Goal: Complete application form

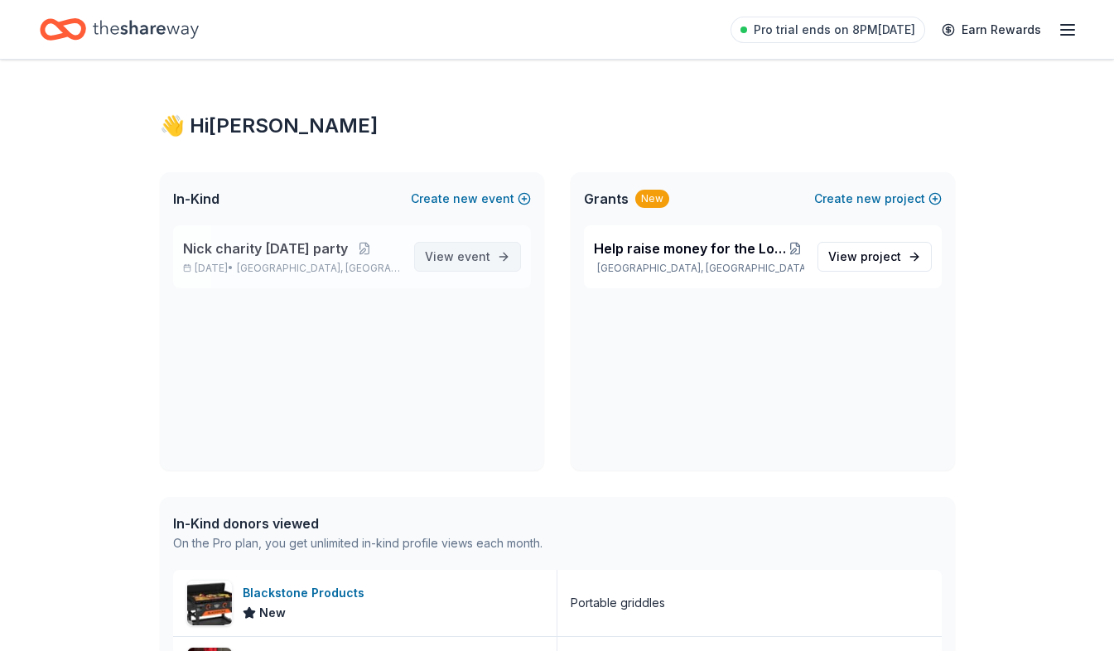
click at [506, 254] on link "View event" at bounding box center [467, 257] width 107 height 30
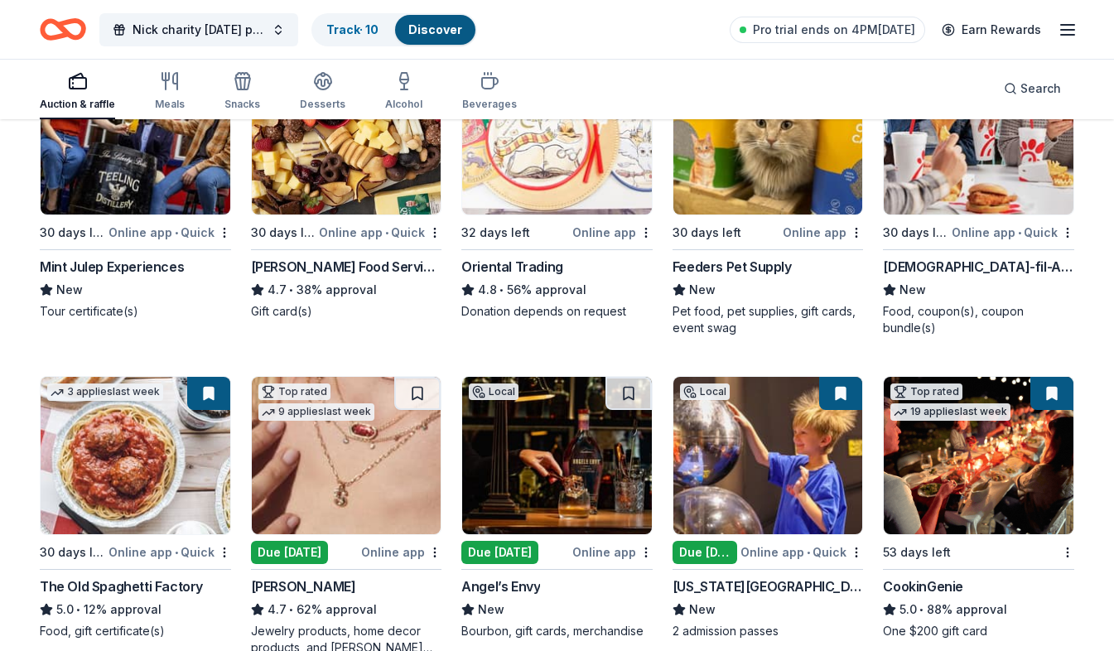
scroll to position [331, 0]
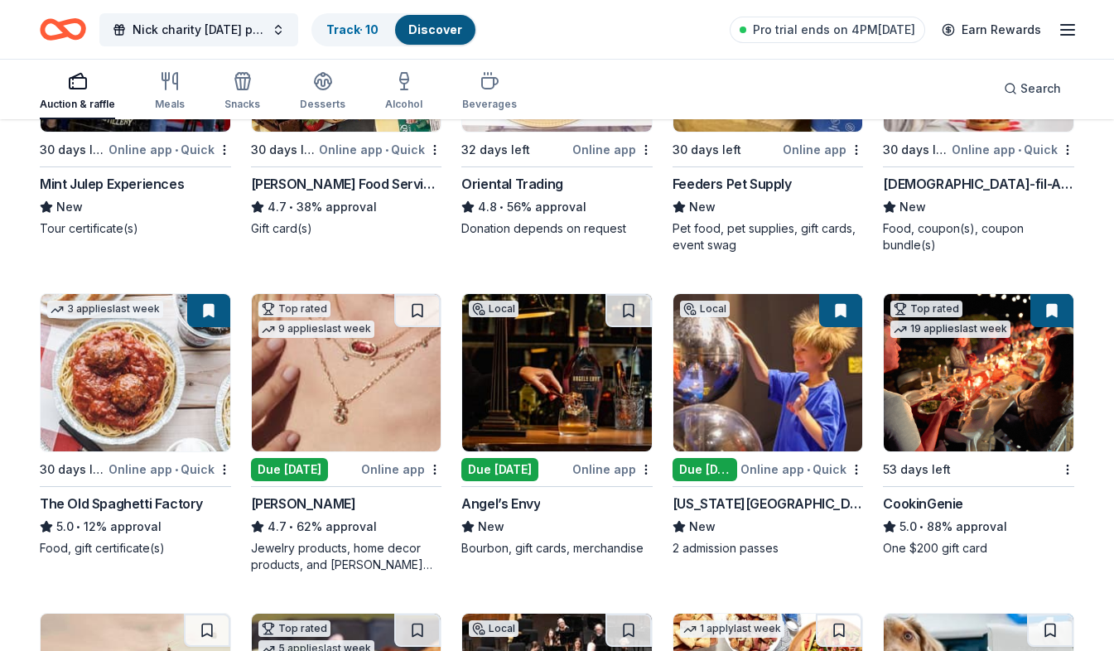
click at [544, 186] on div "Oriental Trading" at bounding box center [512, 184] width 102 height 20
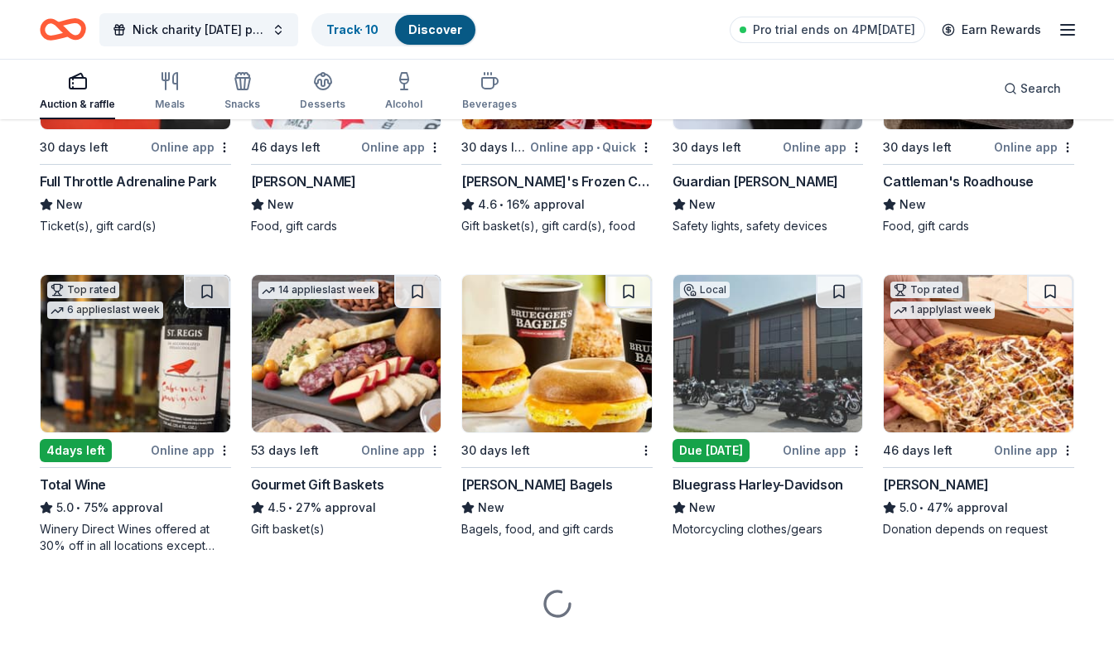
scroll to position [1648, 0]
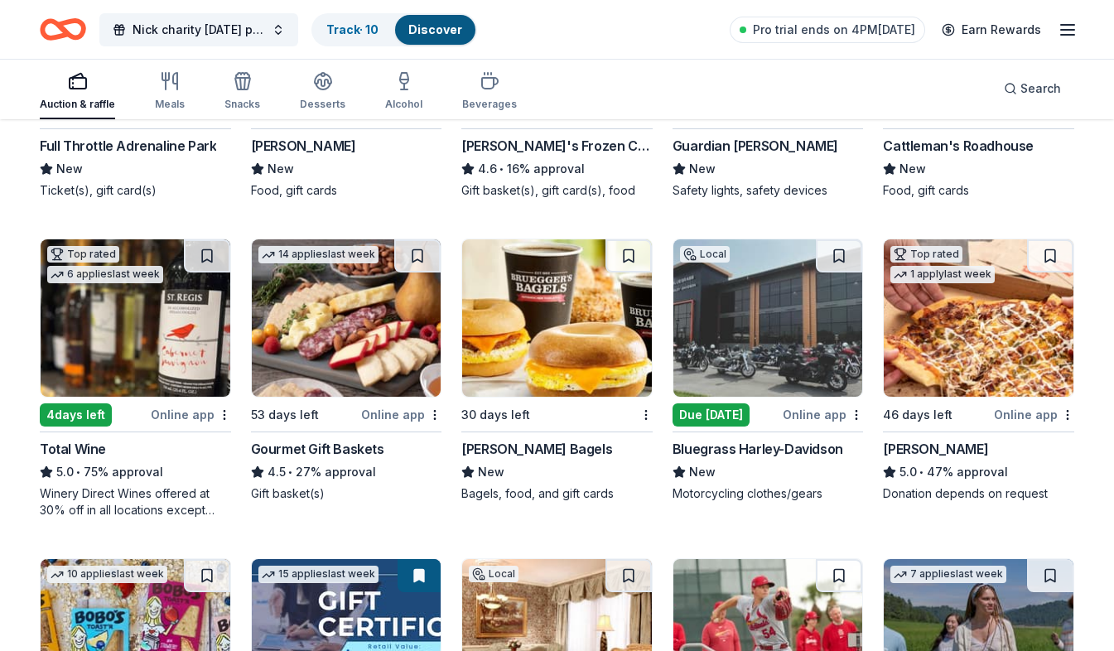
click at [543, 392] on img at bounding box center [557, 317] width 190 height 157
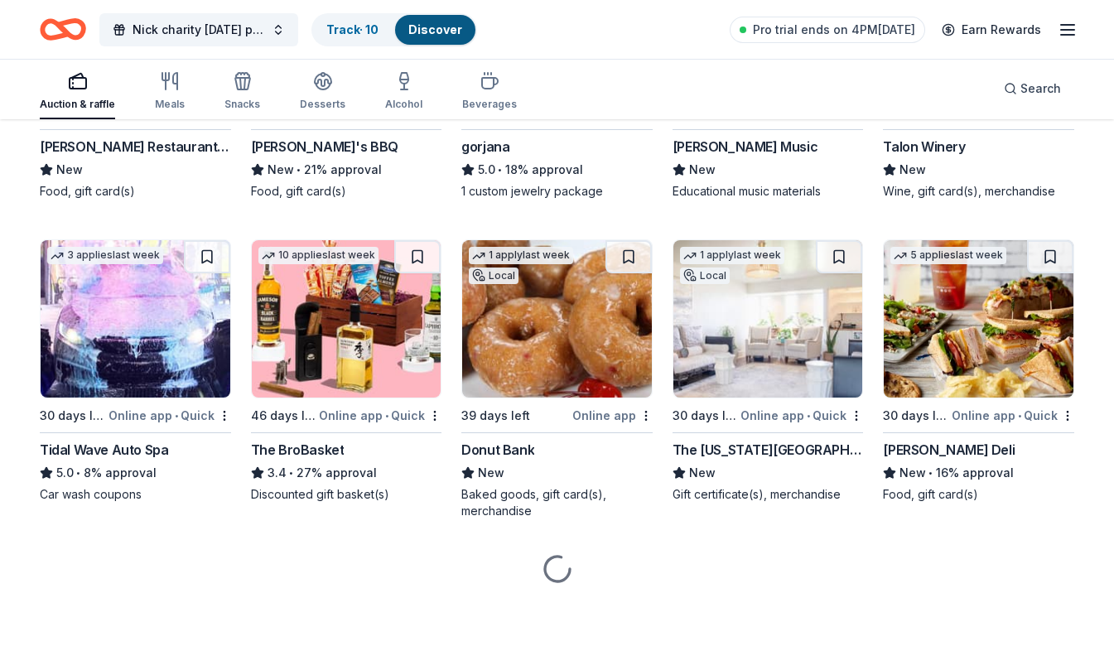
scroll to position [2910, 0]
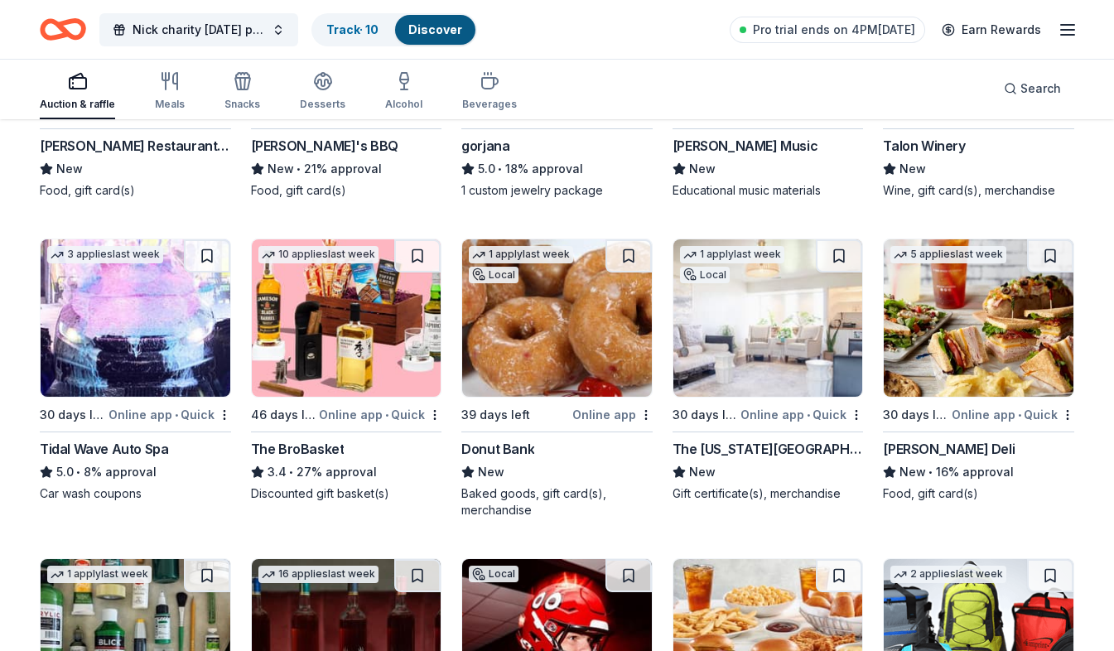
click at [421, 436] on div "10 applies last week 46 days left Online app • Quick The BroBasket 3.4 • 27% ap…" at bounding box center [346, 370] width 191 height 263
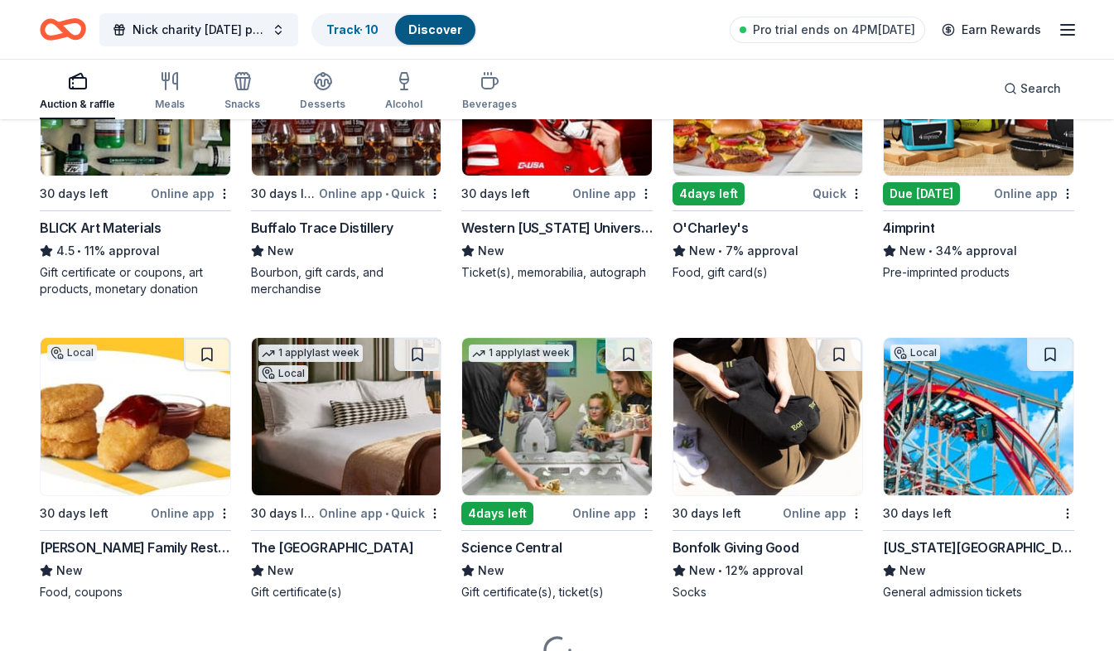
scroll to position [3368, 0]
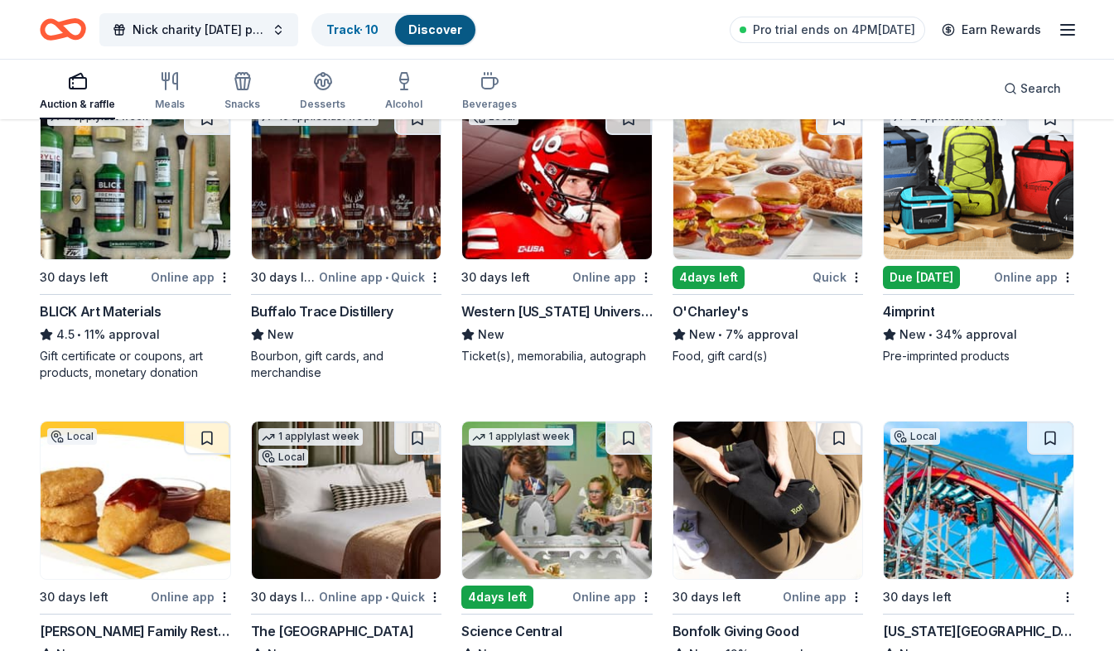
click at [355, 193] on img at bounding box center [347, 180] width 190 height 157
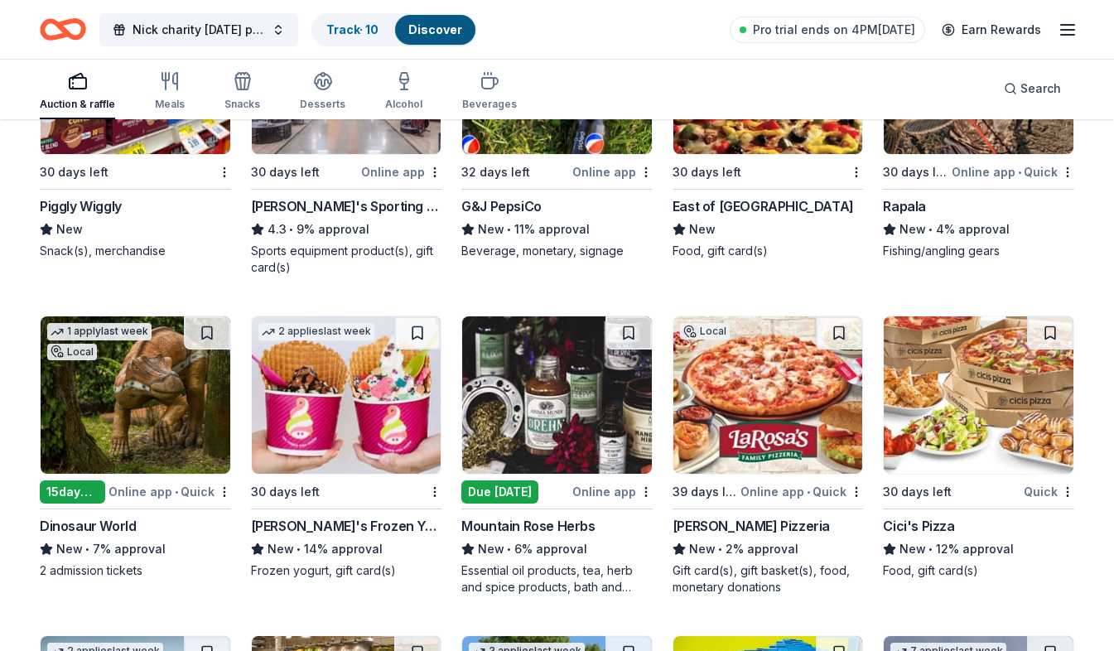
scroll to position [6472, 0]
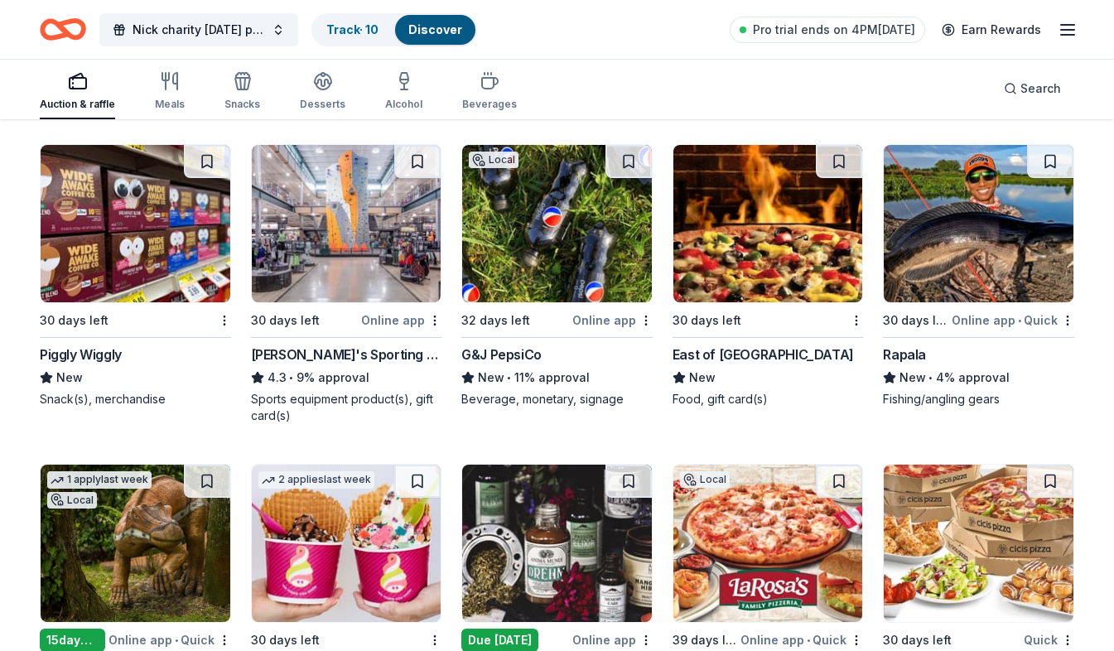
click at [1039, 258] on img at bounding box center [979, 223] width 190 height 157
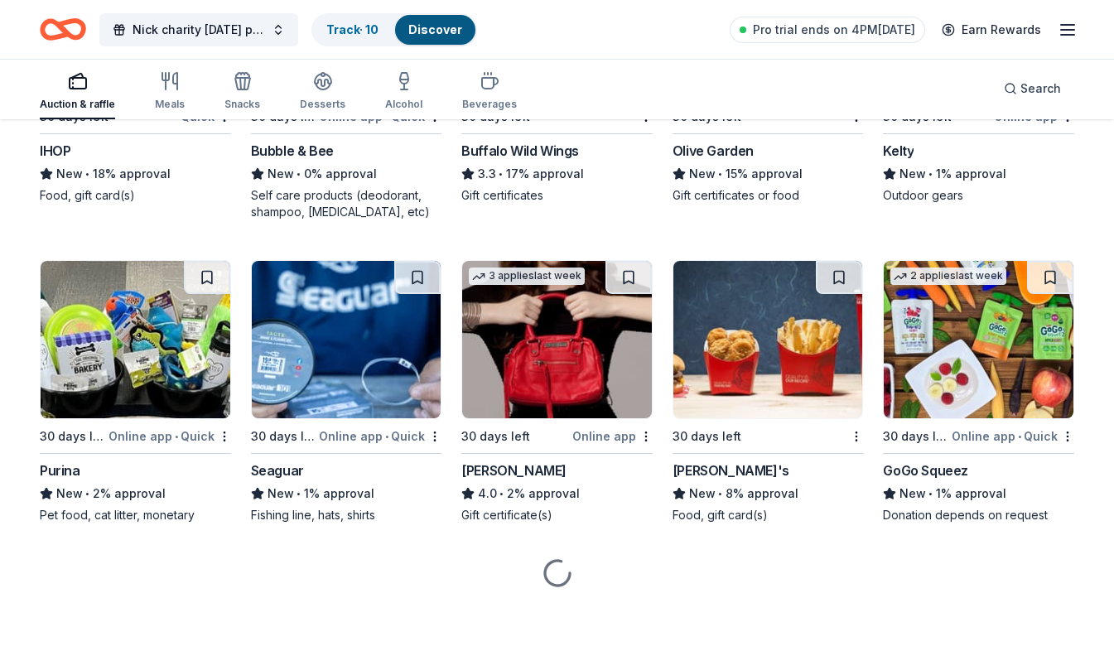
scroll to position [9238, 0]
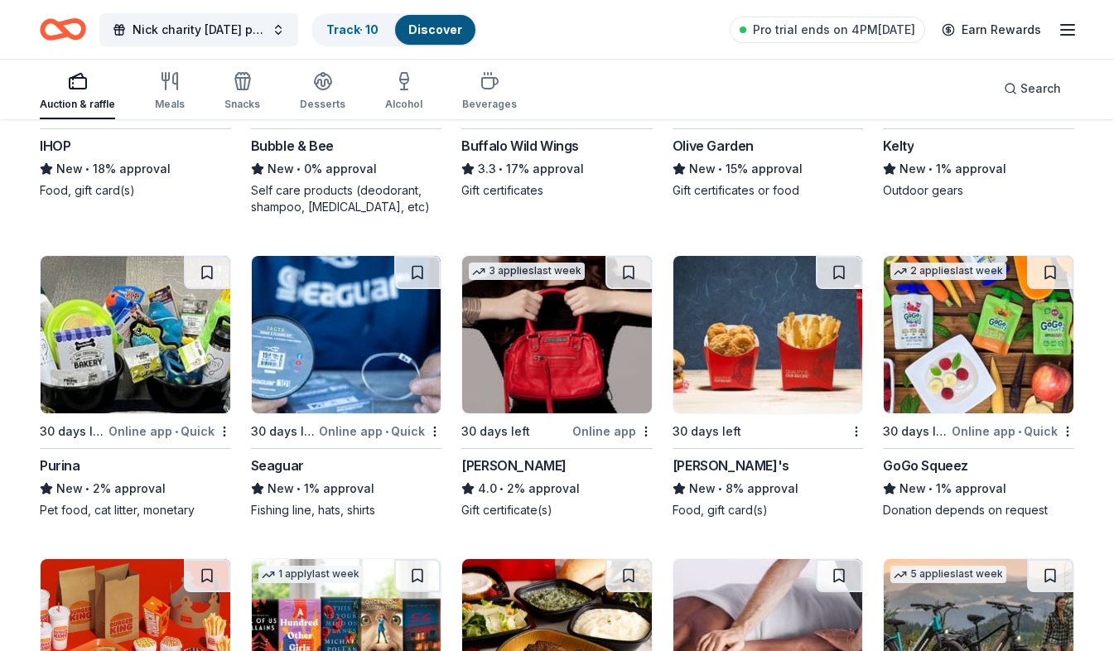
click at [166, 398] on img at bounding box center [136, 334] width 190 height 157
click at [754, 399] on img at bounding box center [768, 334] width 190 height 157
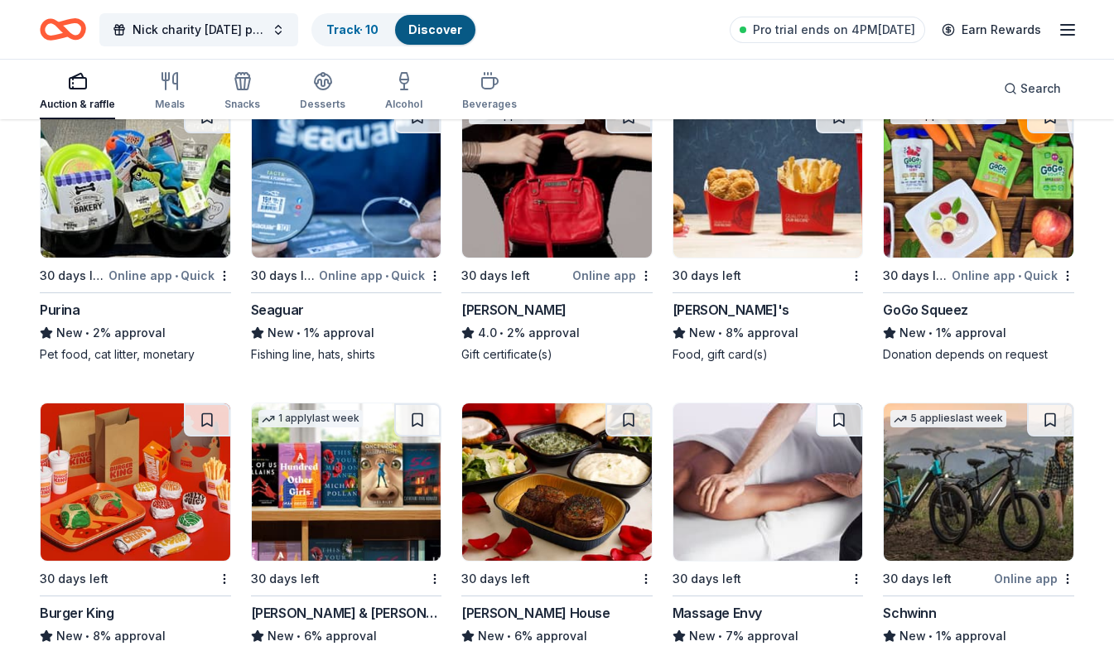
scroll to position [9404, 0]
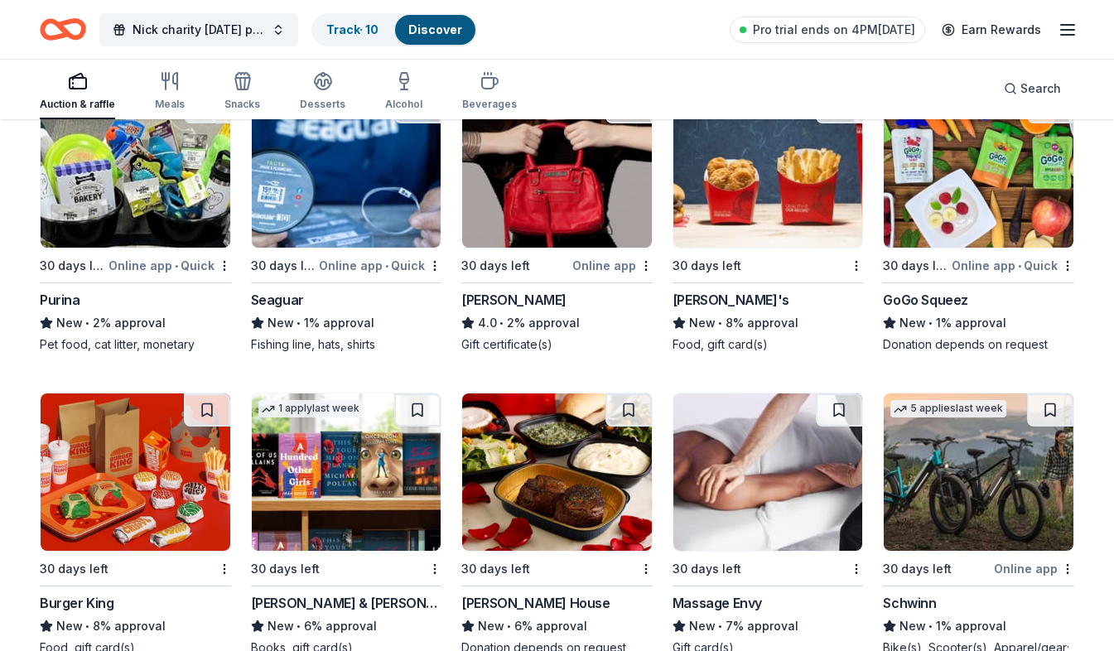
click at [137, 272] on div "Online app • Quick" at bounding box center [169, 265] width 123 height 21
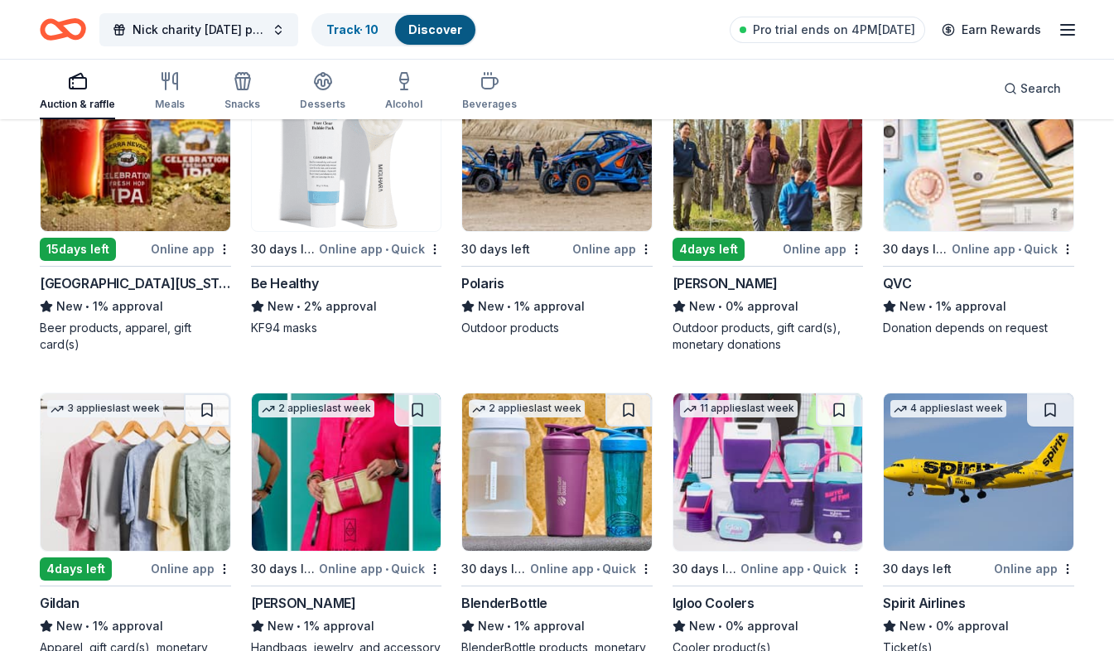
scroll to position [10765, 0]
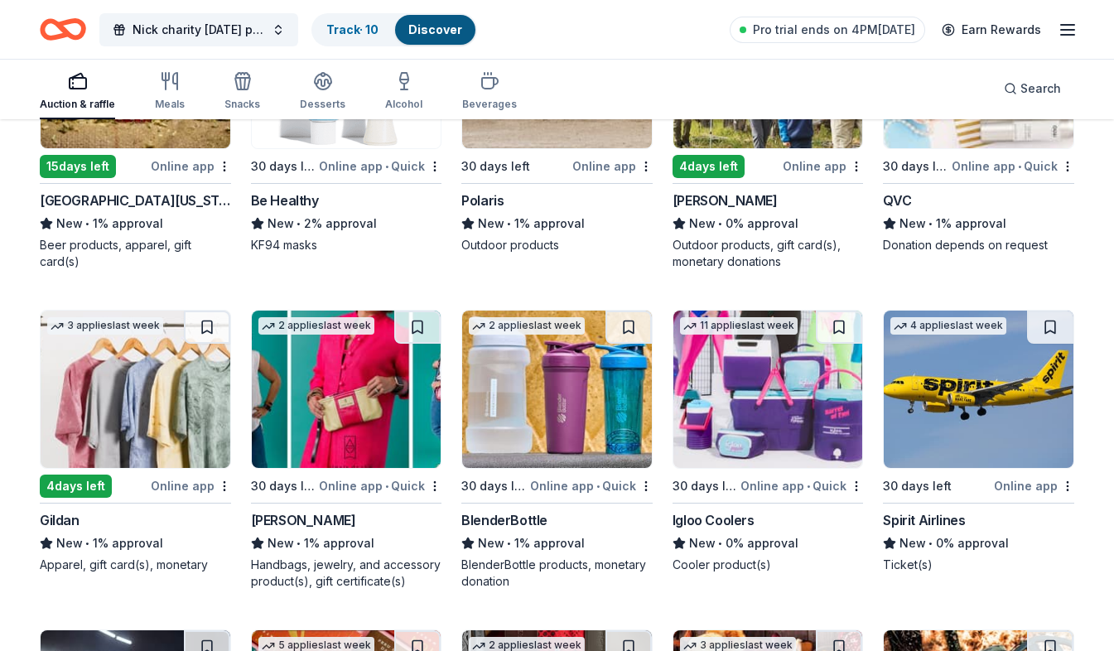
click at [128, 170] on div "15 days left" at bounding box center [94, 166] width 108 height 21
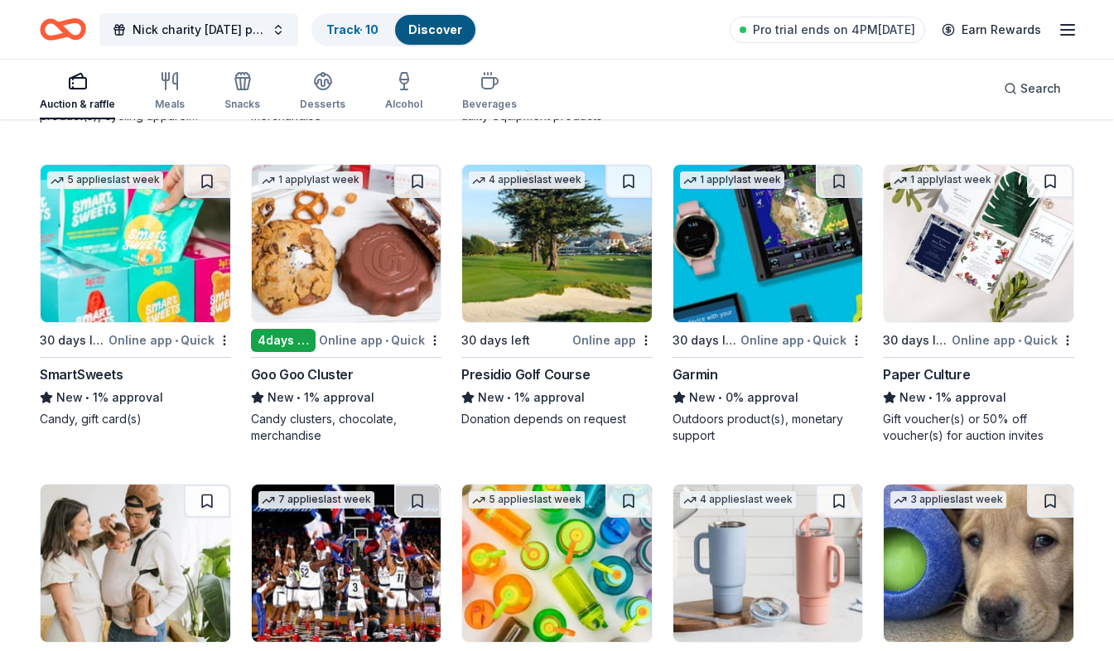
scroll to position [11570, 0]
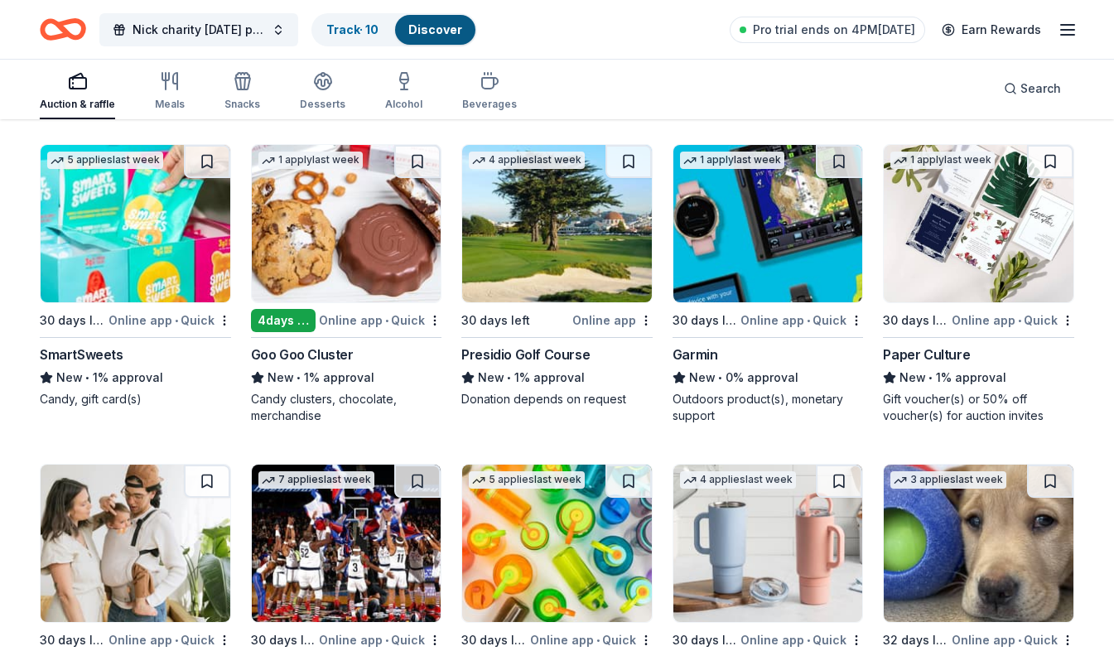
click at [748, 373] on div "New • 0% approval" at bounding box center [768, 378] width 191 height 20
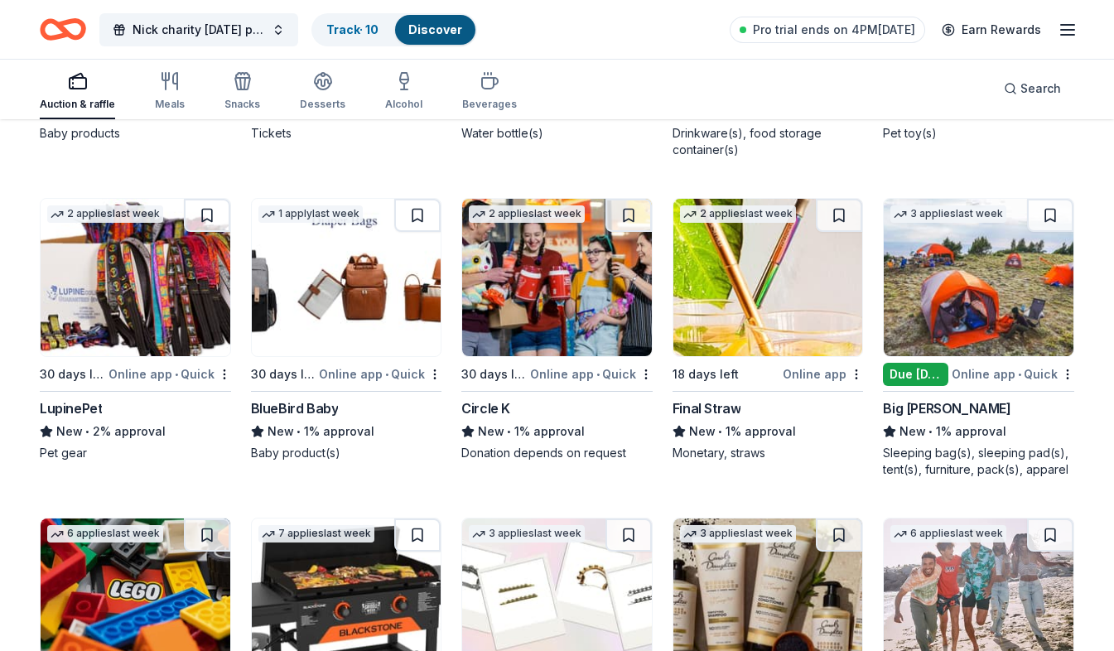
scroll to position [12210, 0]
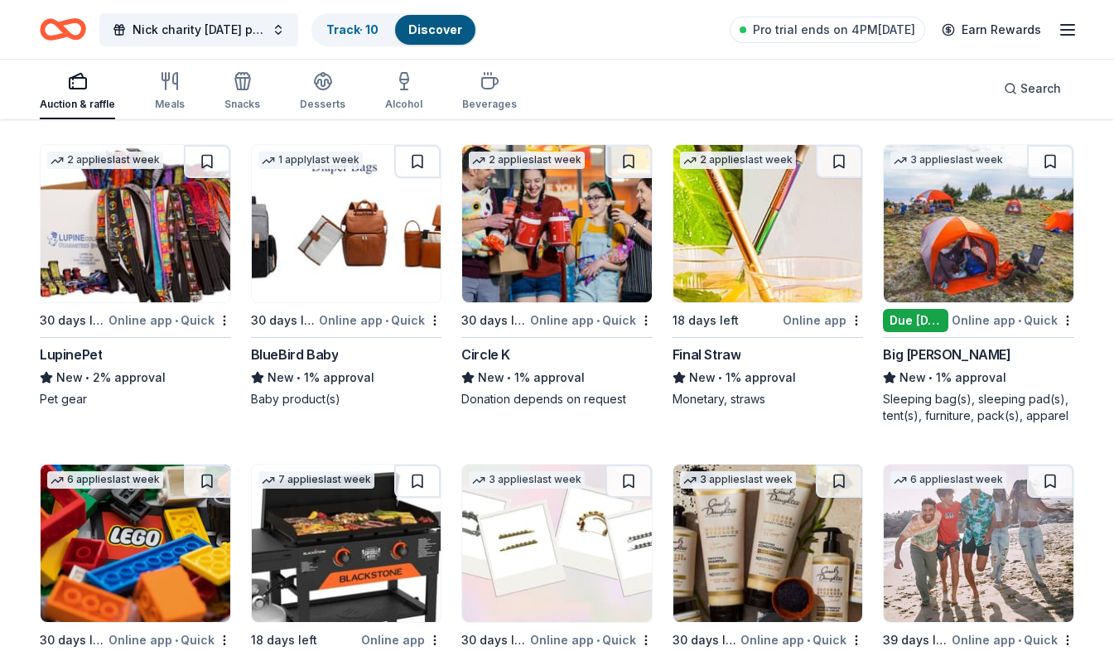
click at [183, 286] on img at bounding box center [136, 223] width 190 height 157
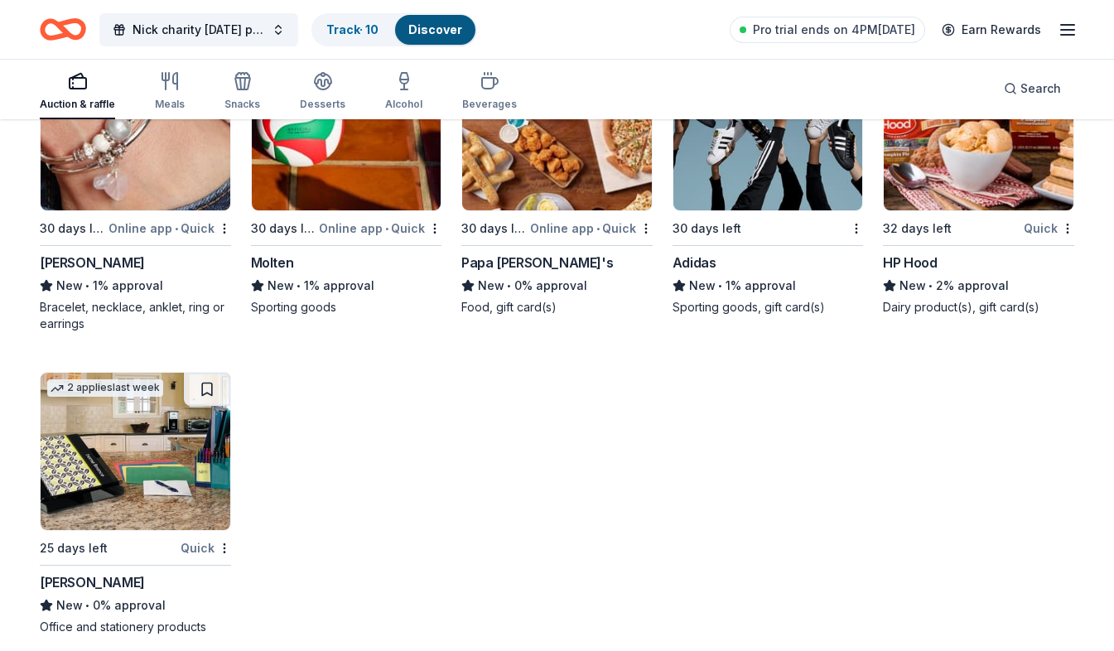
scroll to position [13565, 0]
click at [1016, 218] on div "32 days left" at bounding box center [951, 227] width 137 height 21
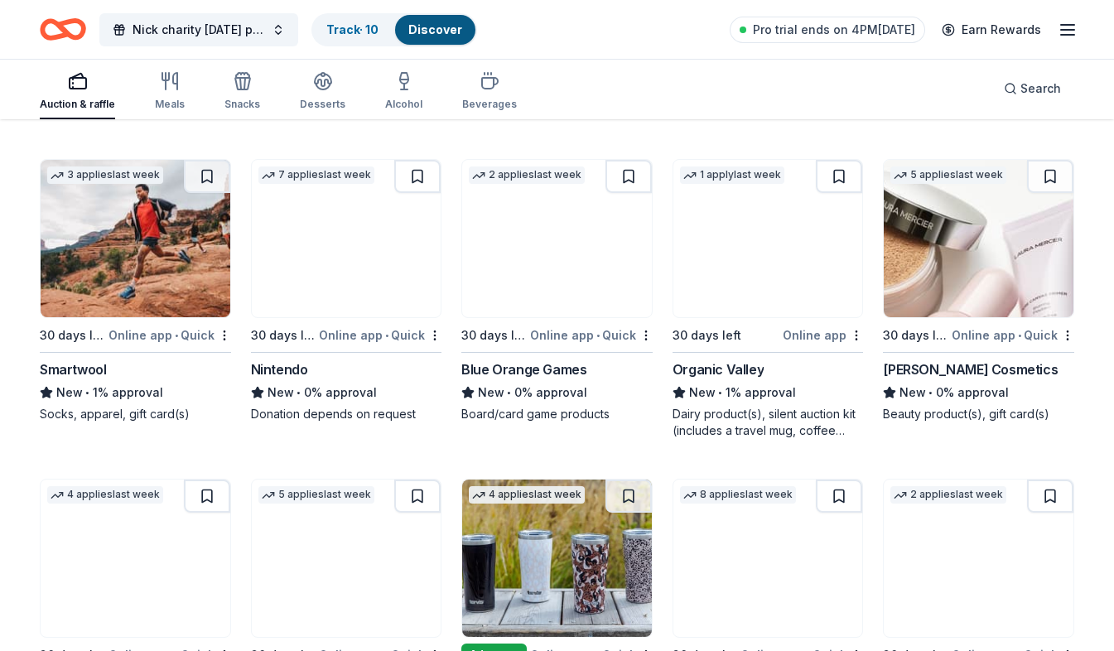
scroll to position [12736, 0]
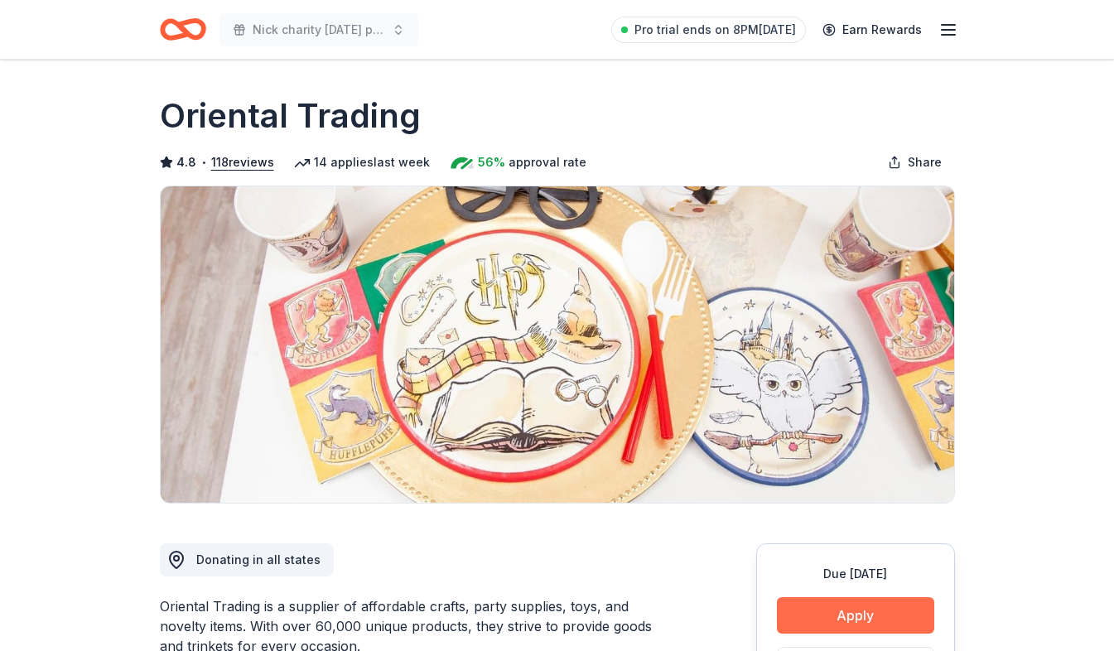
click at [809, 624] on button "Apply" at bounding box center [855, 615] width 157 height 36
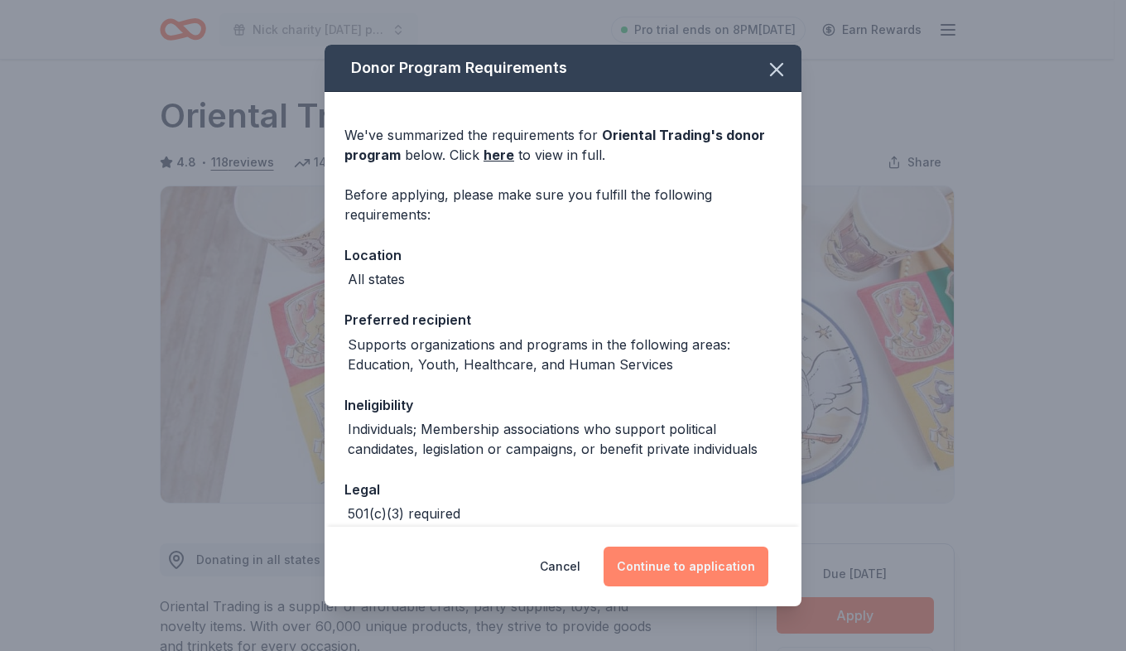
click at [739, 585] on button "Continue to application" at bounding box center [686, 567] width 165 height 40
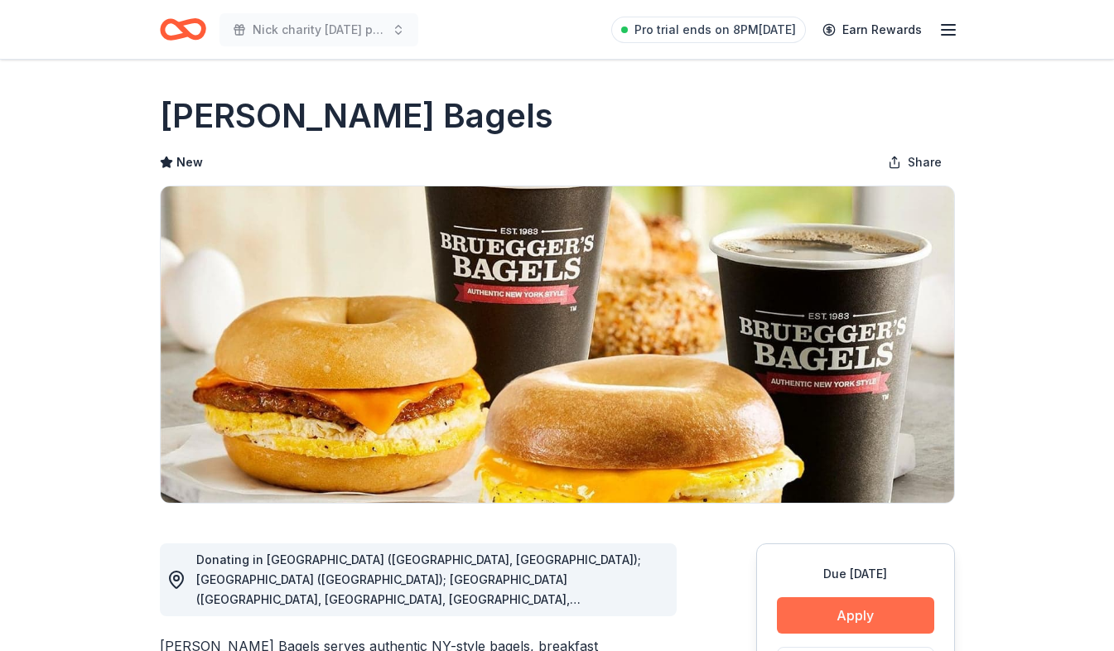
click at [904, 617] on button "Apply" at bounding box center [855, 615] width 157 height 36
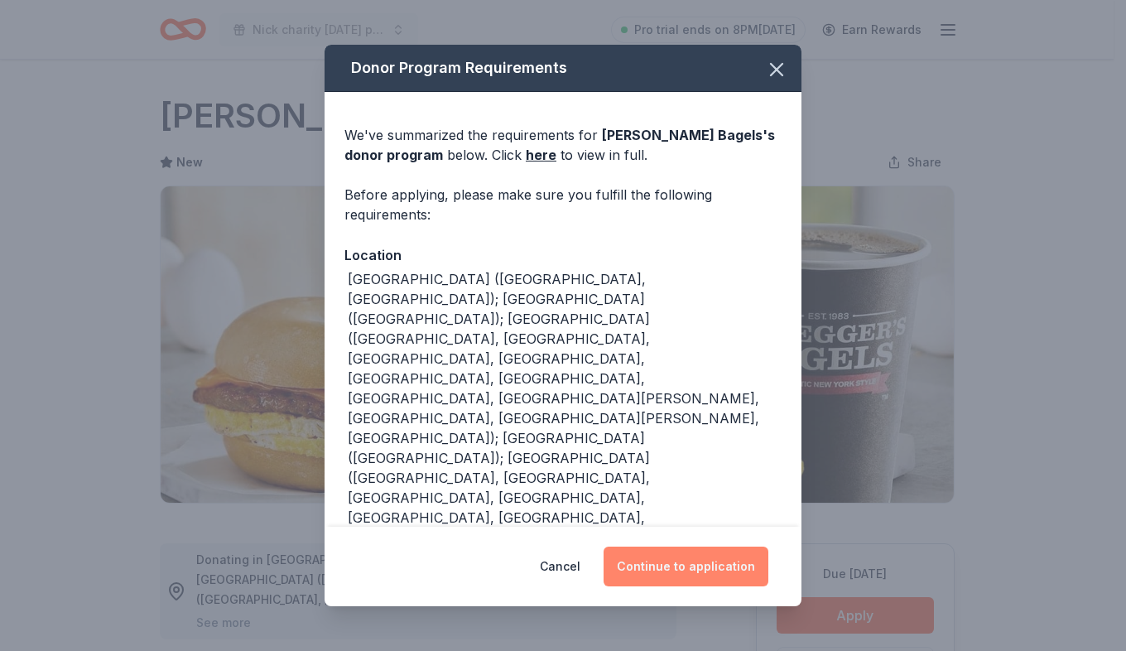
click at [735, 581] on button "Continue to application" at bounding box center [686, 567] width 165 height 40
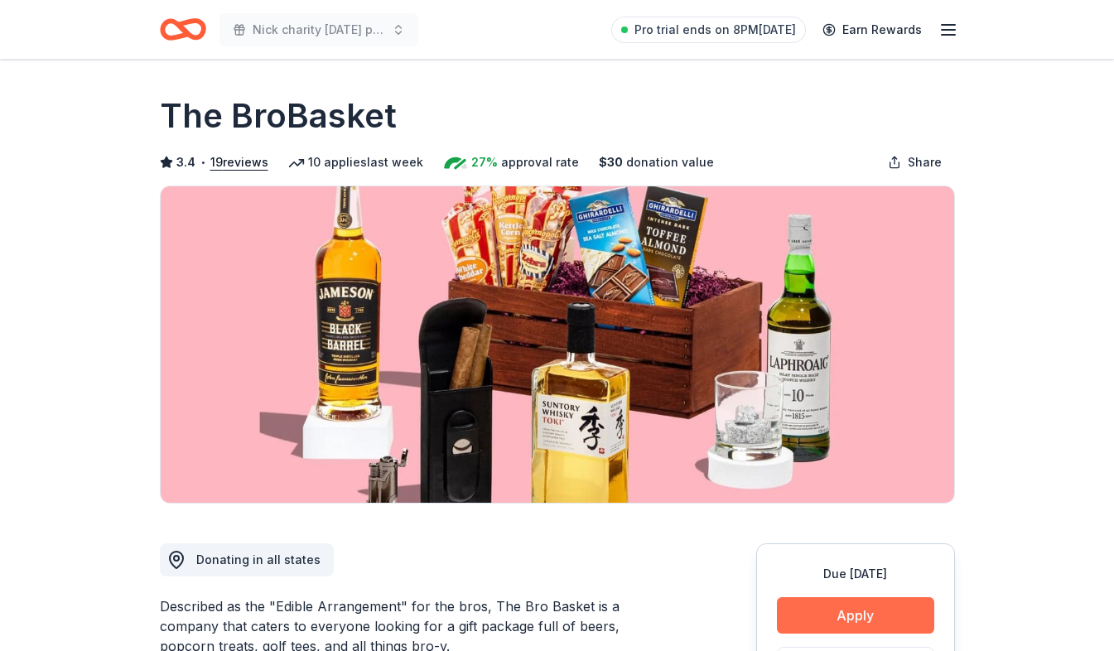
click at [846, 605] on button "Apply" at bounding box center [855, 615] width 157 height 36
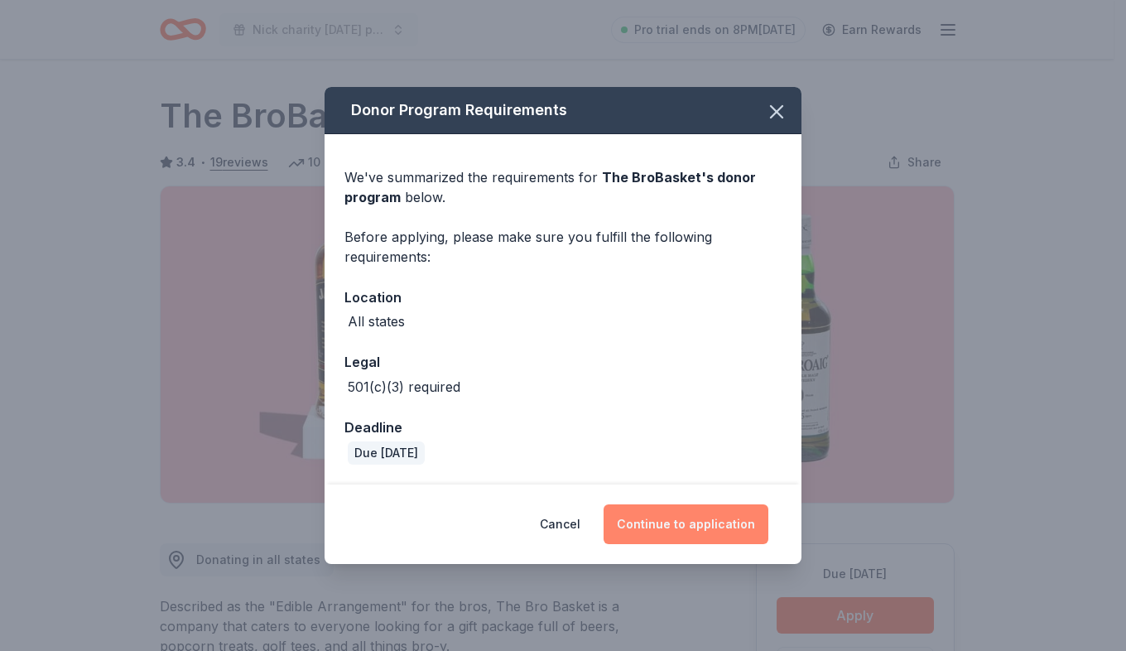
click at [756, 519] on button "Continue to application" at bounding box center [686, 524] width 165 height 40
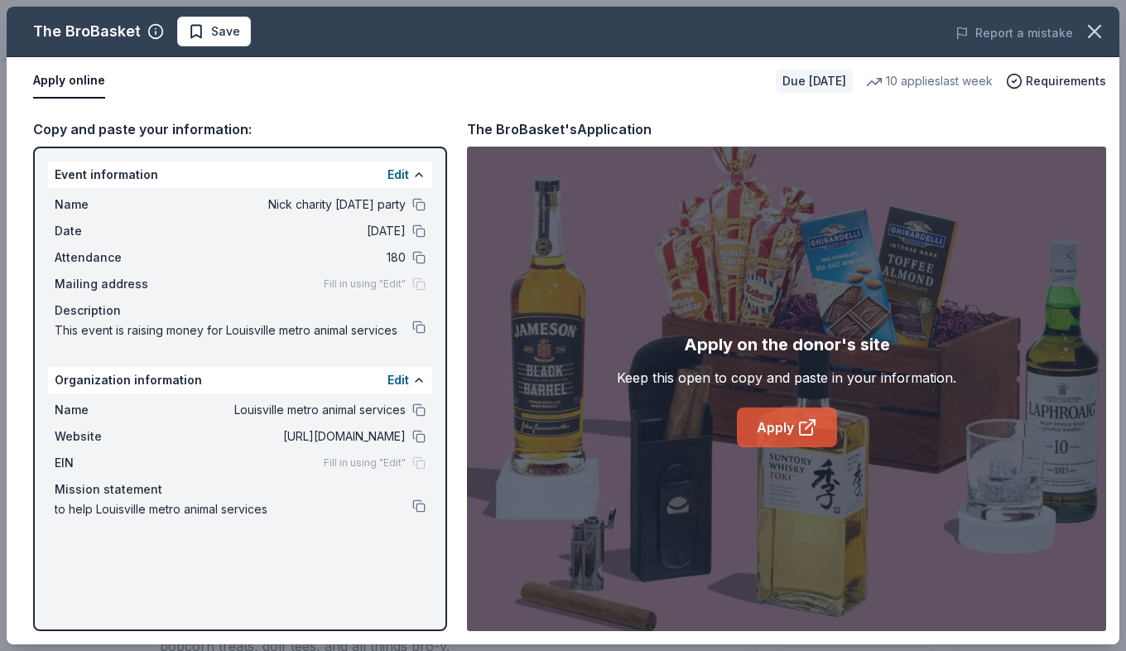
click at [769, 431] on link "Apply" at bounding box center [787, 427] width 100 height 40
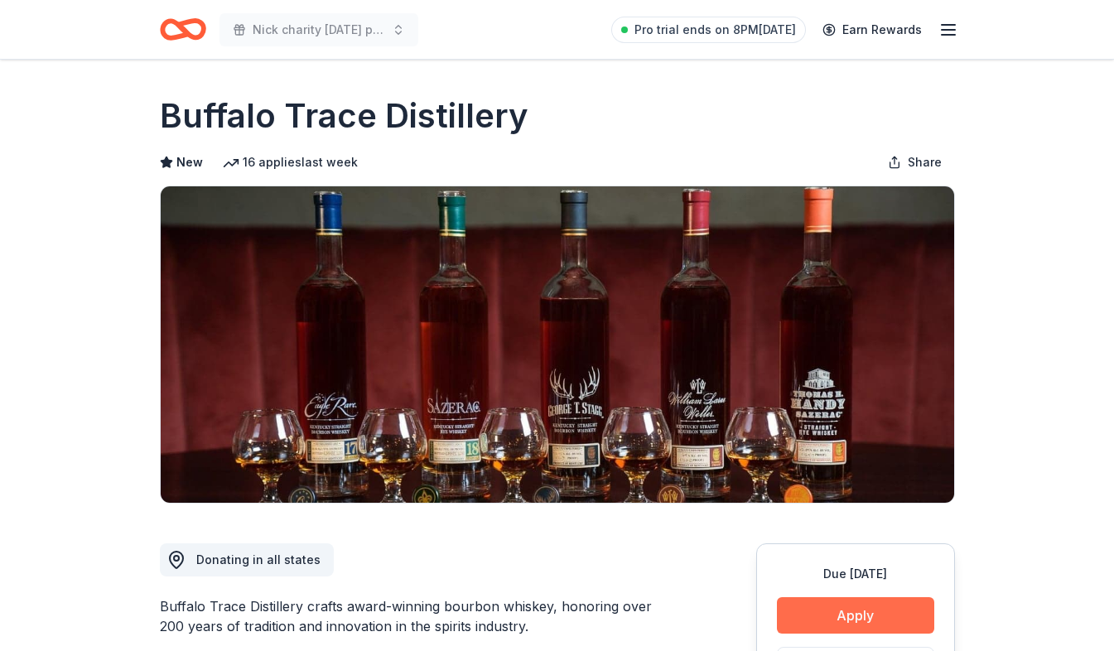
click at [879, 629] on button "Apply" at bounding box center [855, 615] width 157 height 36
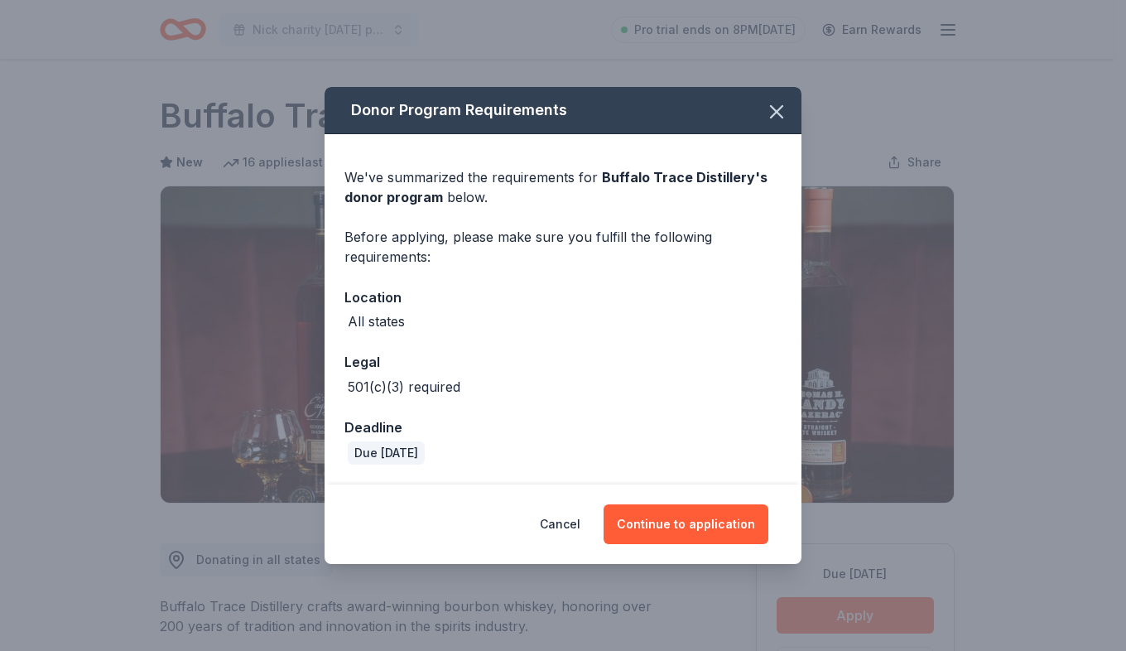
click at [876, 621] on div "Donor Program Requirements We've summarized the requirements for Buffalo Trace …" at bounding box center [563, 325] width 1126 height 651
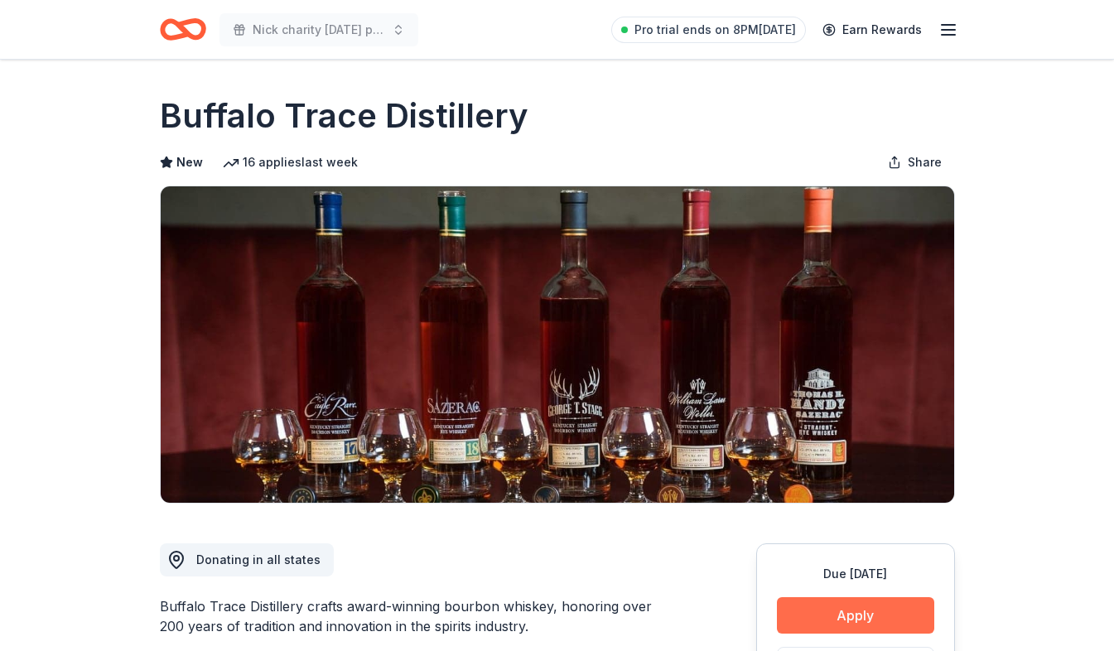
click at [861, 609] on button "Apply" at bounding box center [855, 615] width 157 height 36
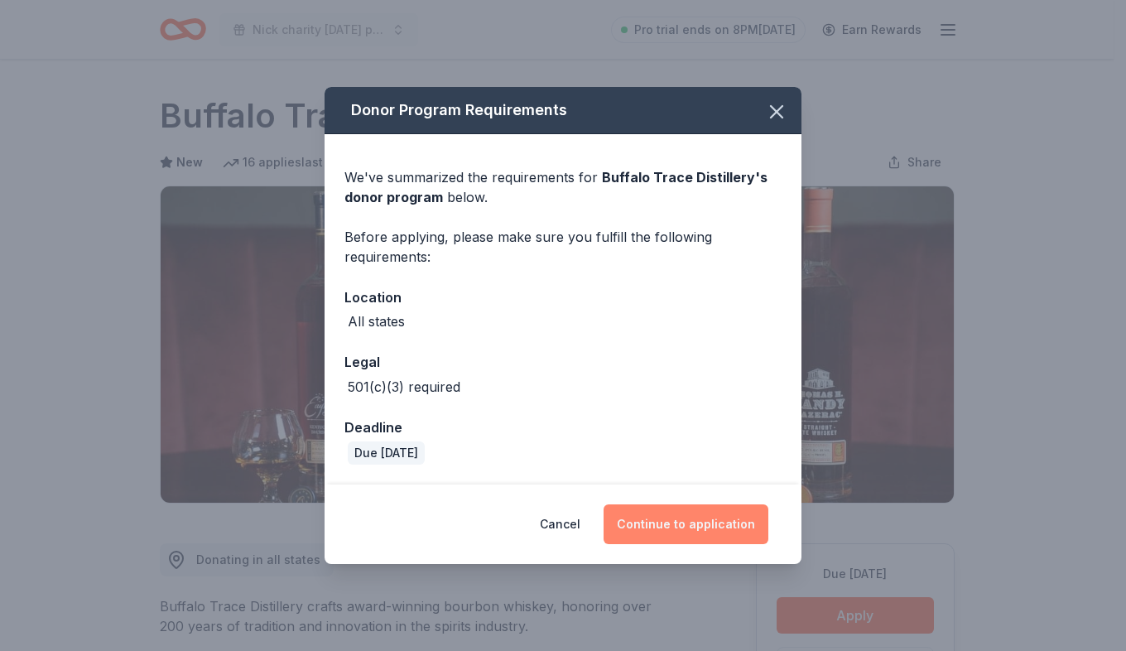
click at [735, 530] on button "Continue to application" at bounding box center [686, 524] width 165 height 40
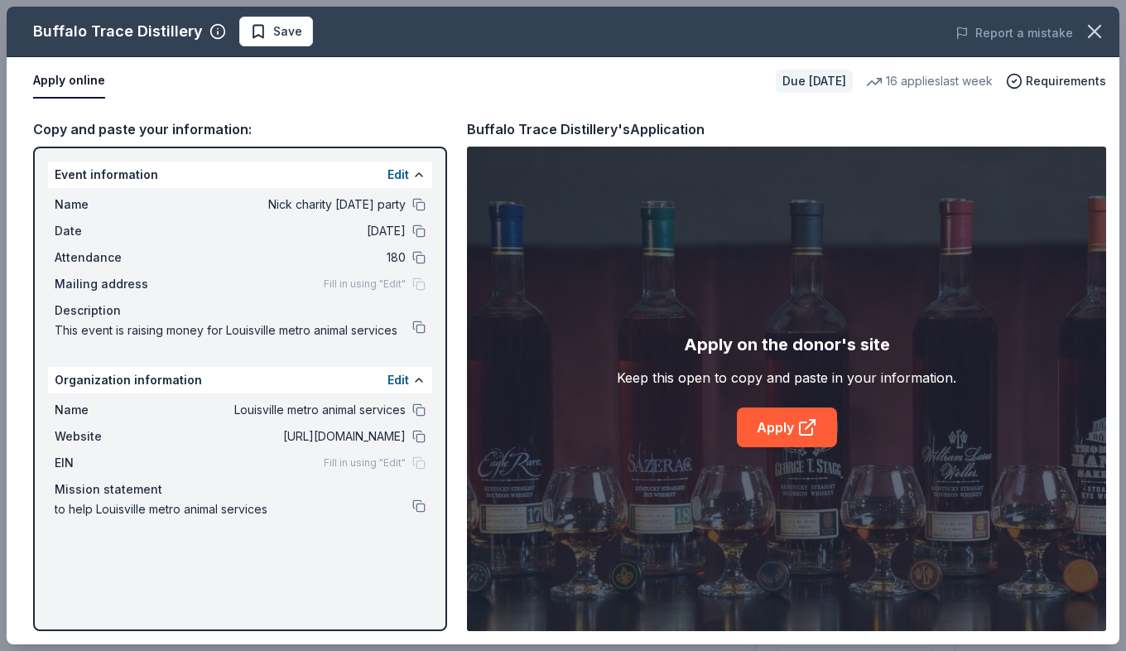
click at [743, 407] on div "Apply on the donor's site Keep this open to copy and paste in your information.…" at bounding box center [787, 389] width 340 height 116
click at [809, 417] on link "Apply" at bounding box center [787, 427] width 100 height 40
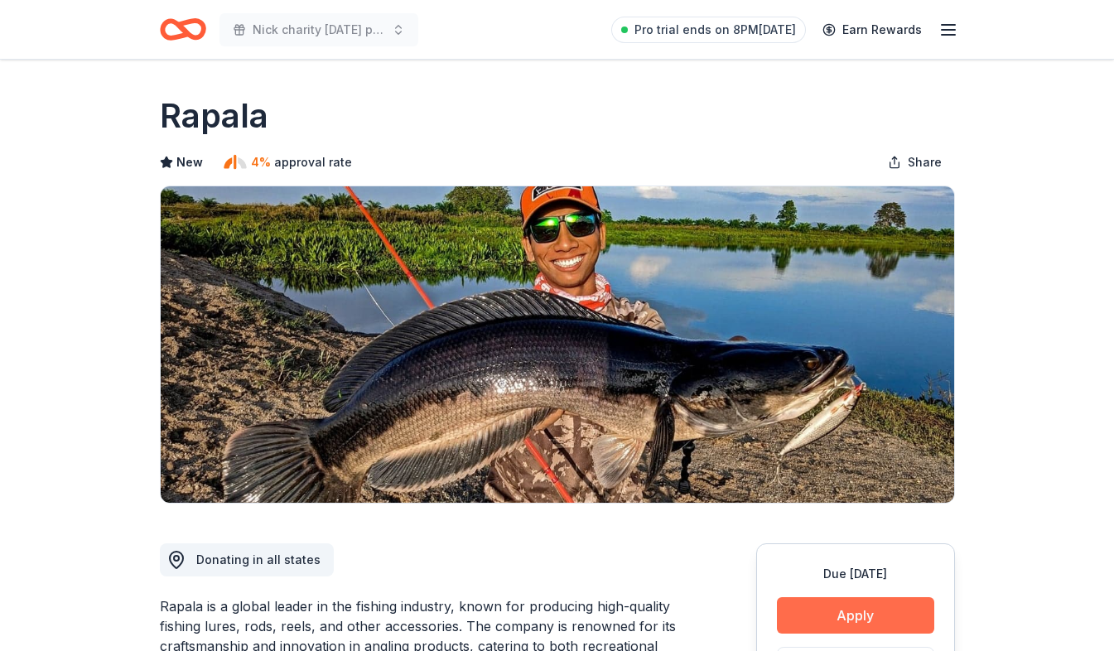
click at [812, 604] on button "Apply" at bounding box center [855, 615] width 157 height 36
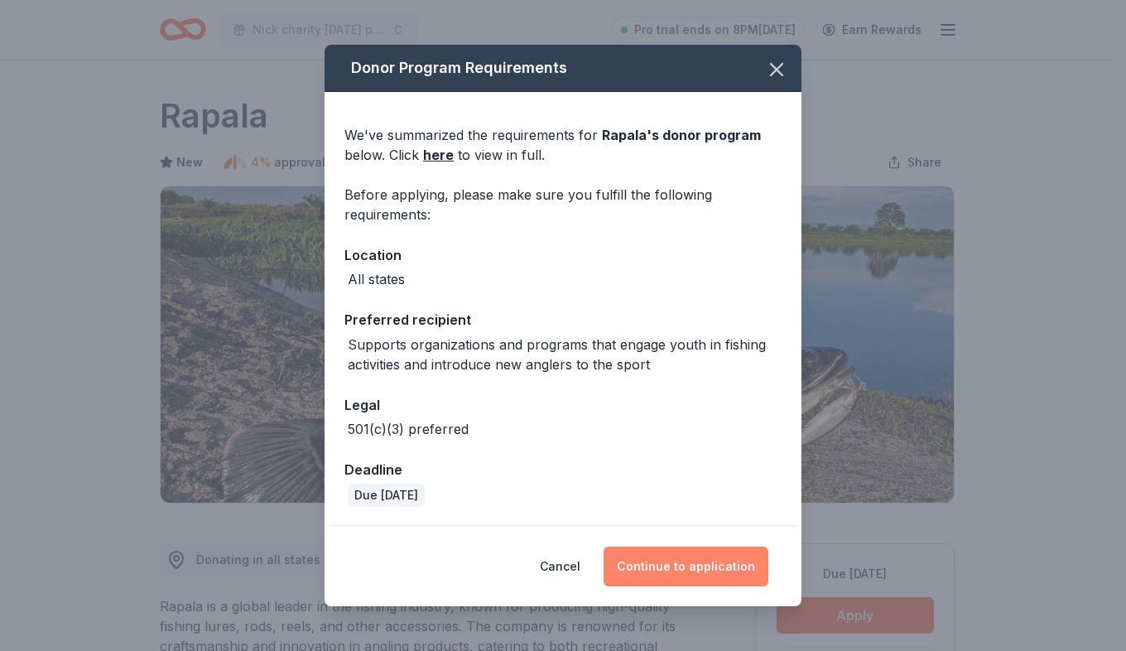
click at [650, 569] on button "Continue to application" at bounding box center [686, 567] width 165 height 40
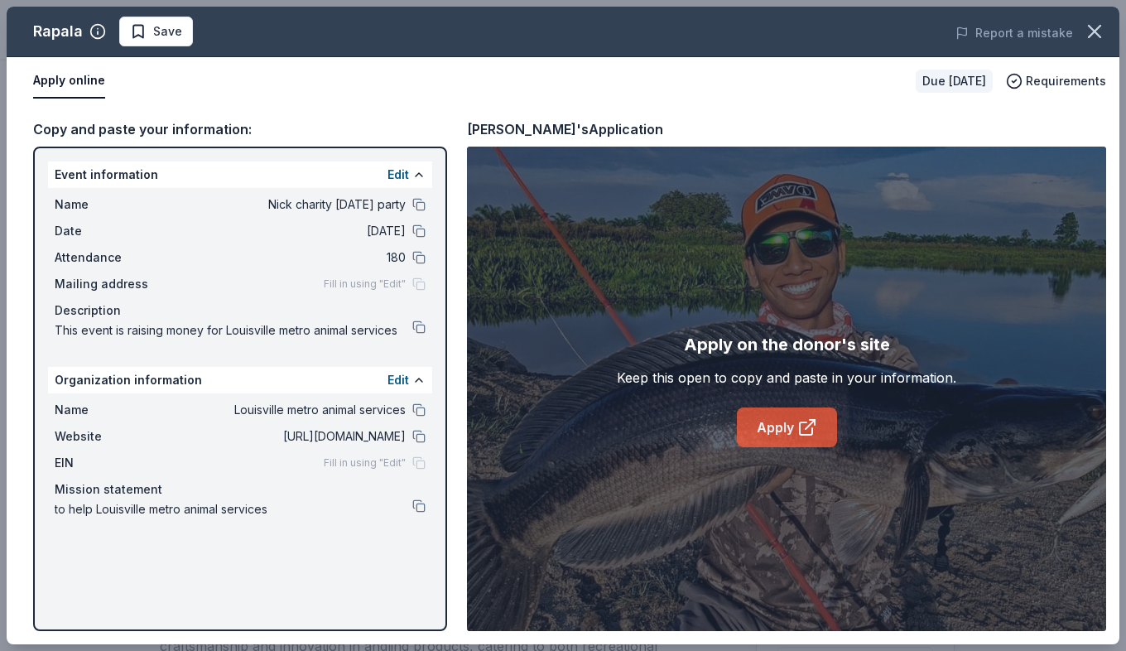
click at [778, 424] on link "Apply" at bounding box center [787, 427] width 100 height 40
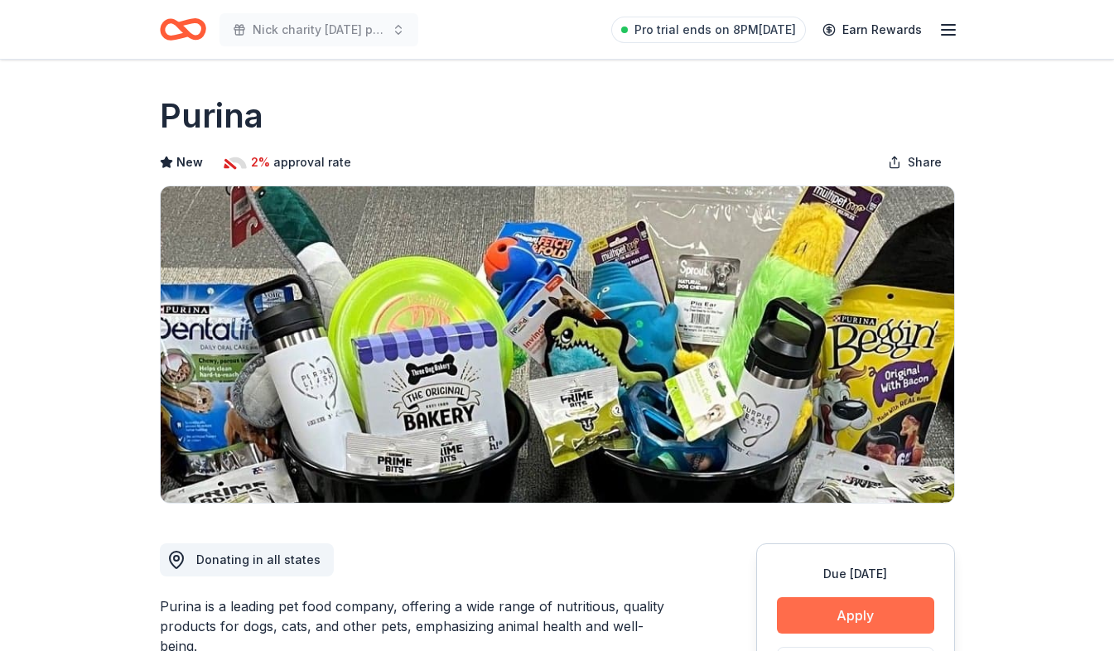
click at [824, 610] on button "Apply" at bounding box center [855, 615] width 157 height 36
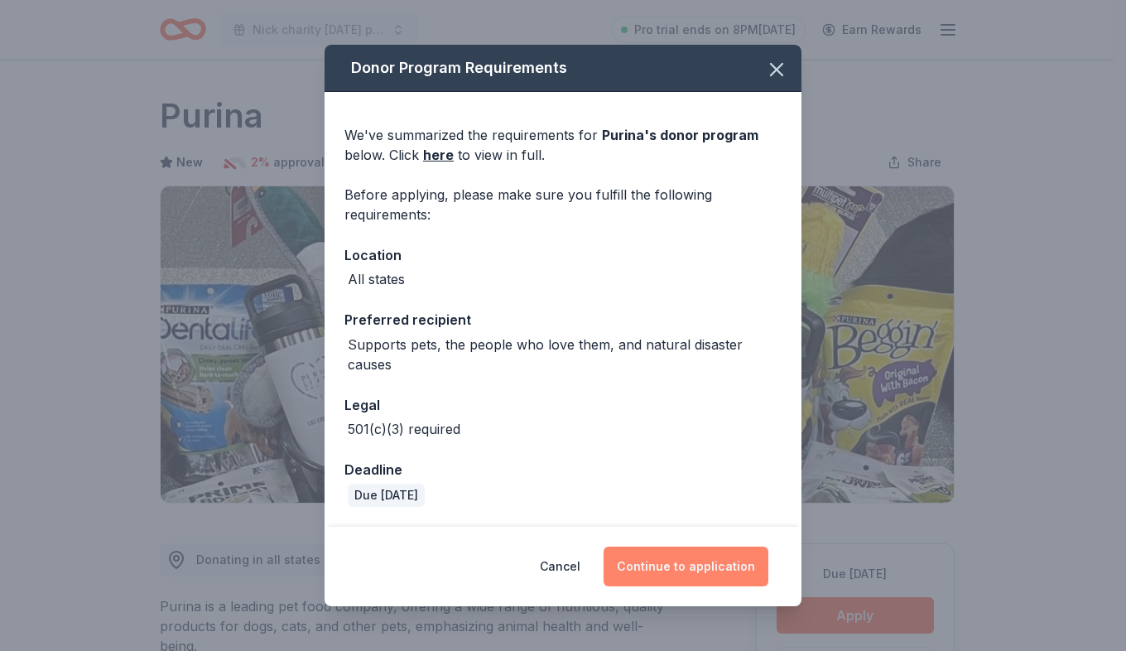
click at [724, 558] on button "Continue to application" at bounding box center [686, 567] width 165 height 40
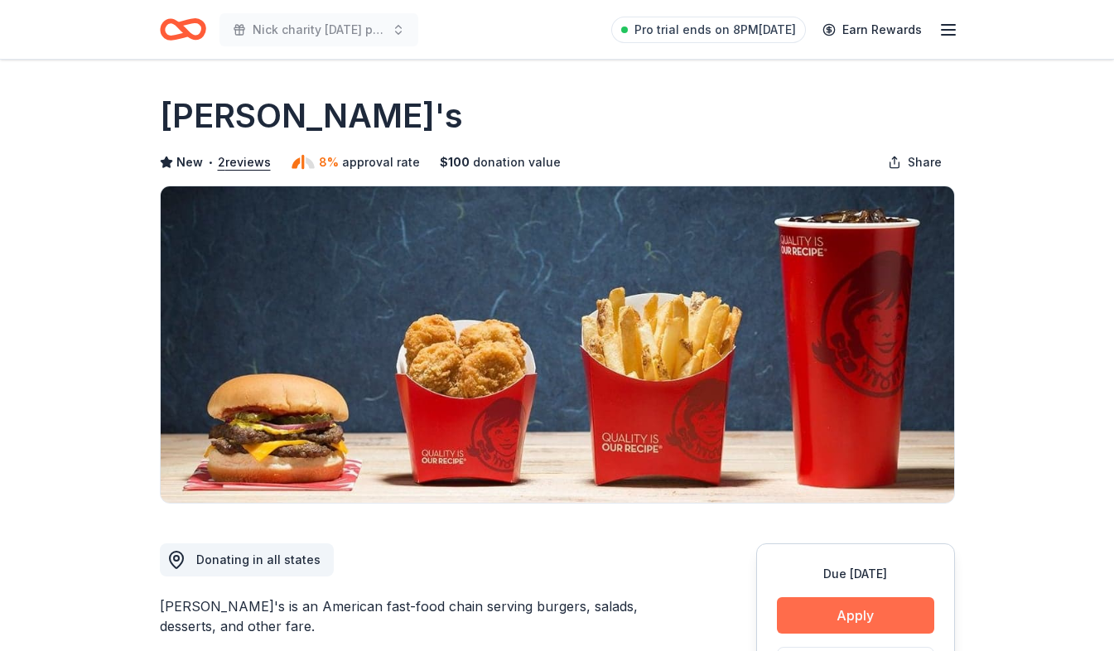
click at [820, 608] on button "Apply" at bounding box center [855, 615] width 157 height 36
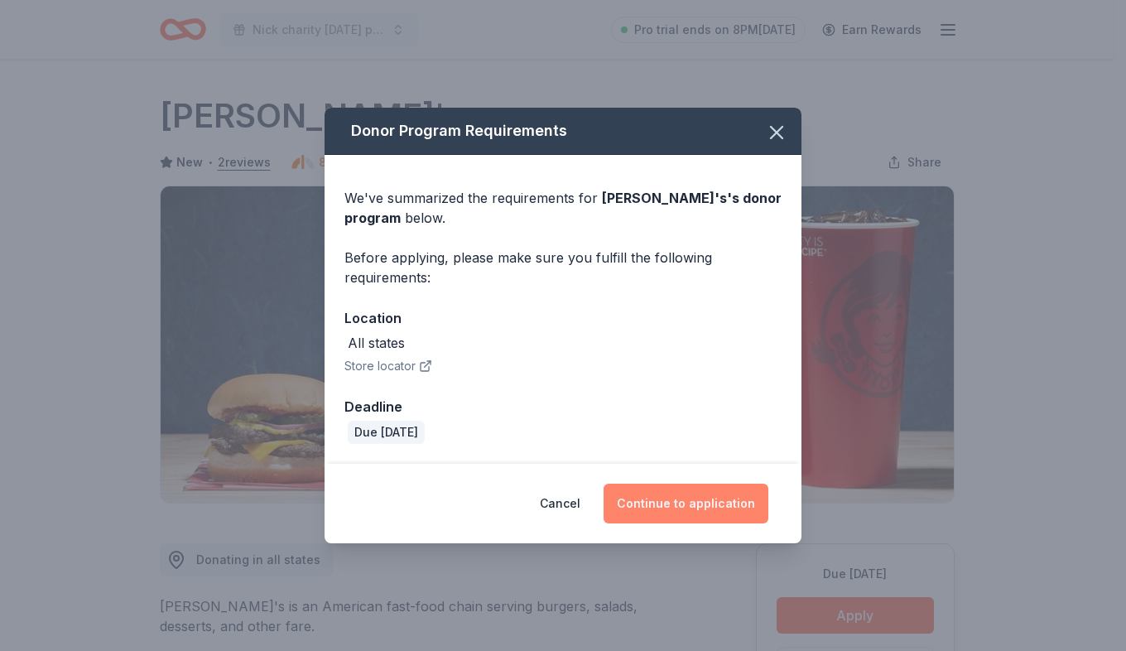
click at [721, 494] on button "Continue to application" at bounding box center [686, 504] width 165 height 40
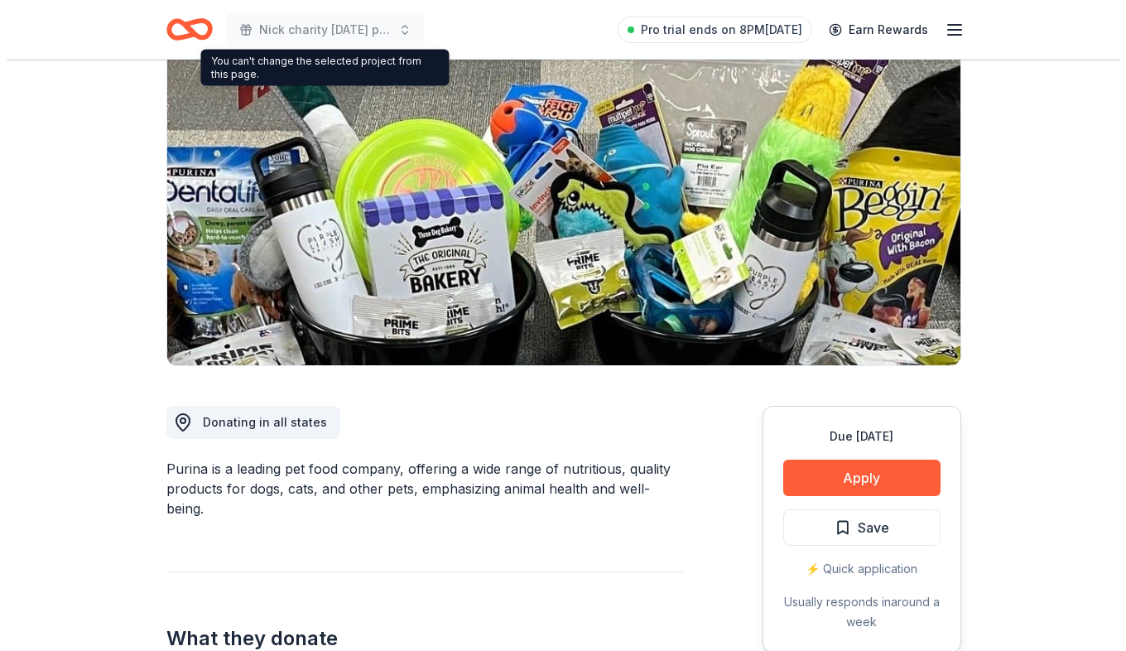
scroll to position [166, 0]
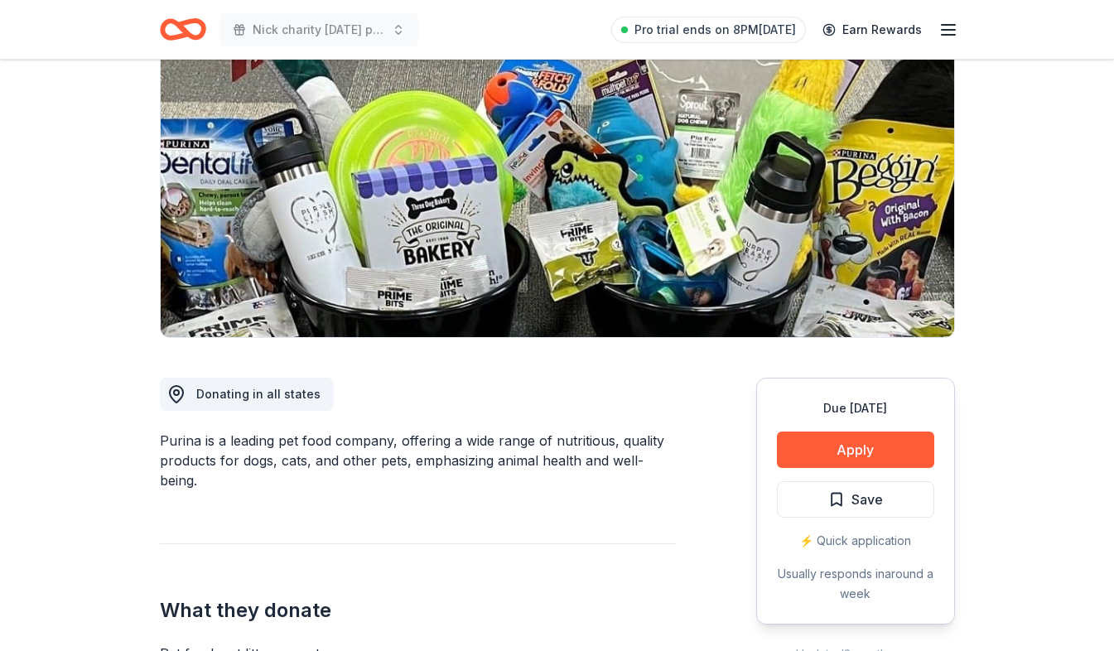
click at [856, 426] on div "Due in 30 days Apply Save ⚡️ Quick application Usually responds in around a week" at bounding box center [855, 501] width 199 height 247
click at [861, 441] on button "Apply" at bounding box center [855, 450] width 157 height 36
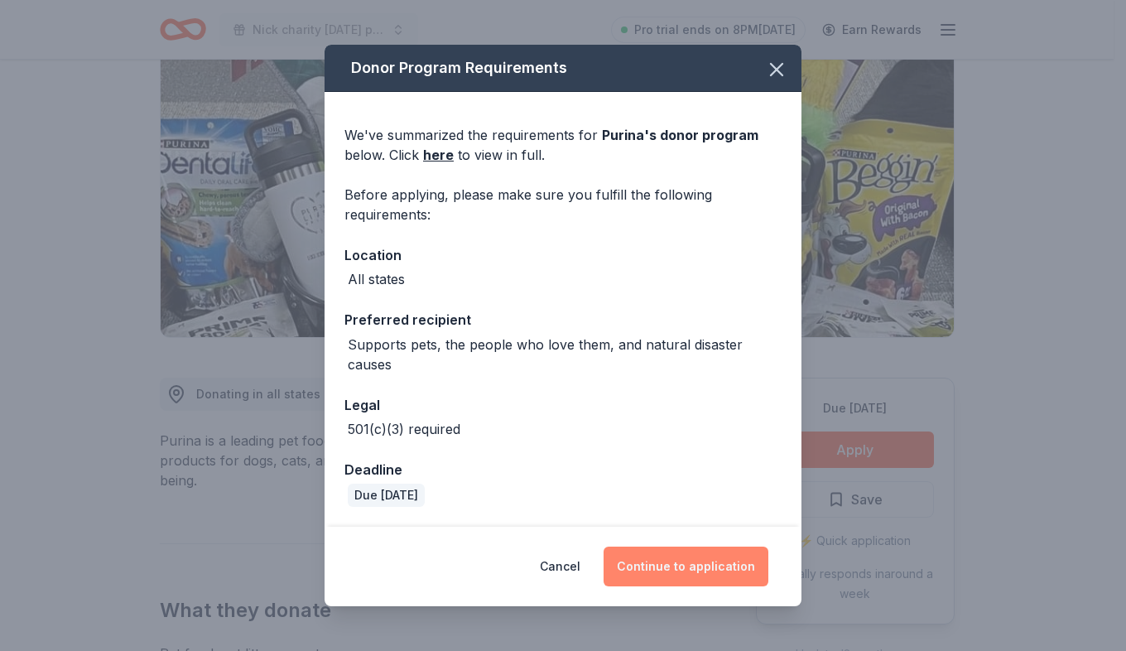
click at [742, 552] on button "Continue to application" at bounding box center [686, 567] width 165 height 40
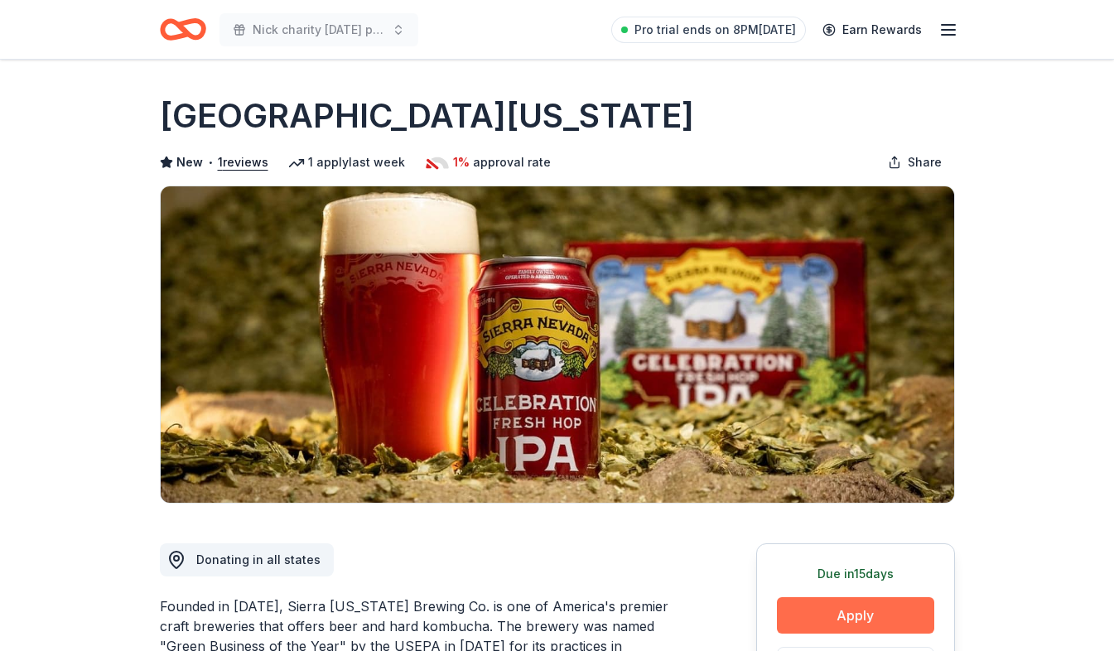
click at [833, 600] on button "Apply" at bounding box center [855, 615] width 157 height 36
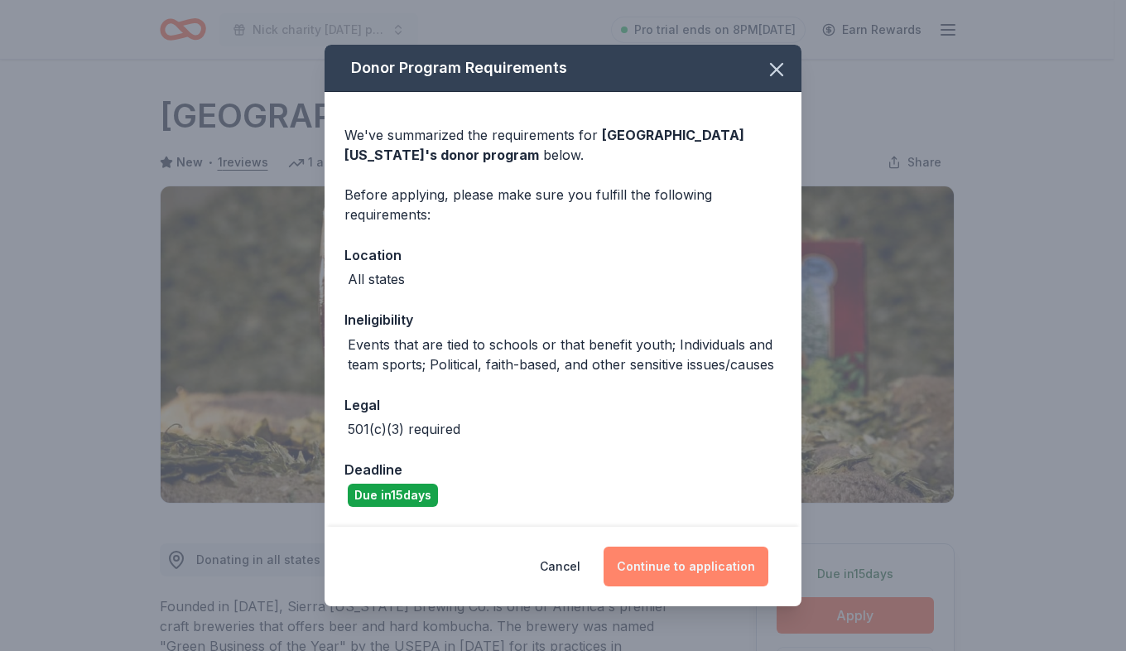
click at [716, 552] on button "Continue to application" at bounding box center [686, 567] width 165 height 40
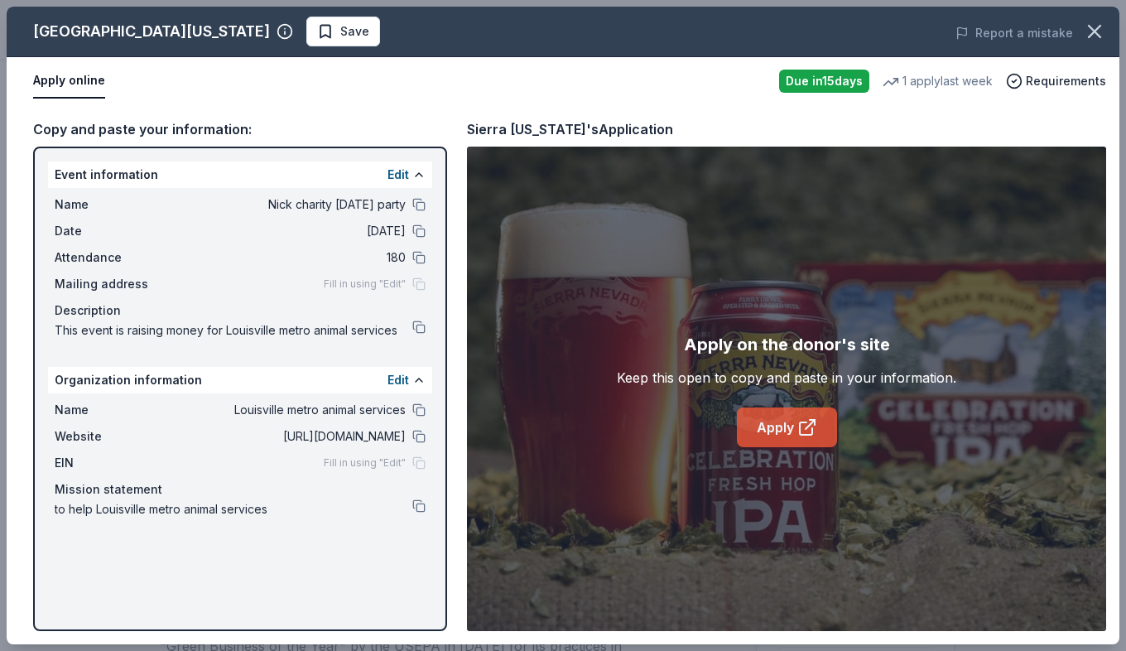
click at [796, 425] on link "Apply" at bounding box center [787, 427] width 100 height 40
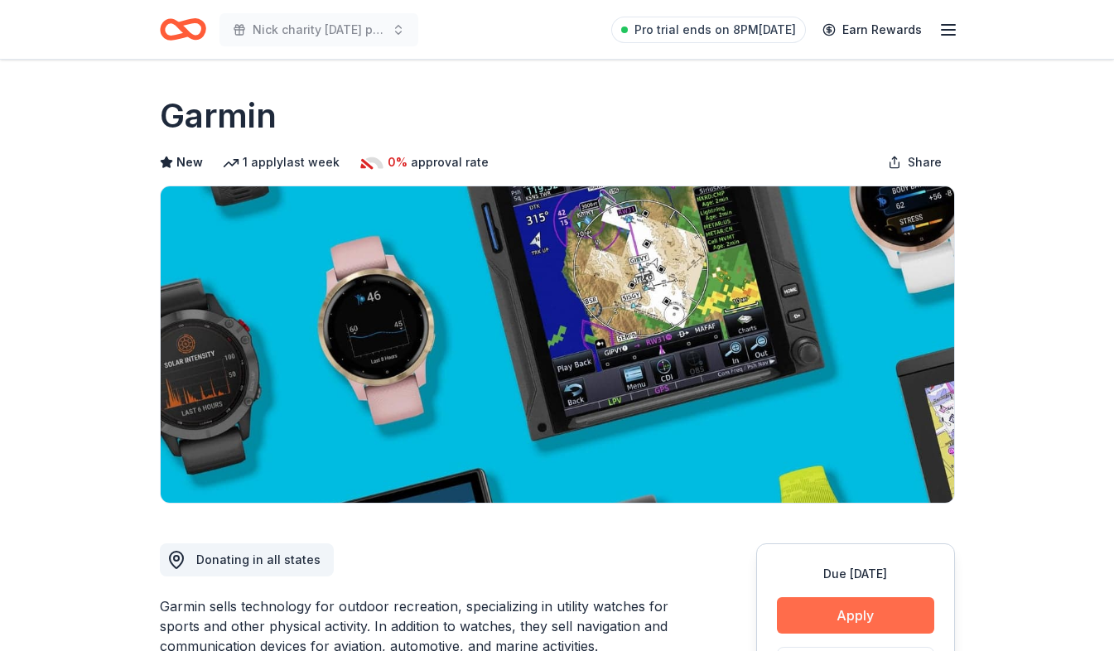
click at [841, 615] on button "Apply" at bounding box center [855, 615] width 157 height 36
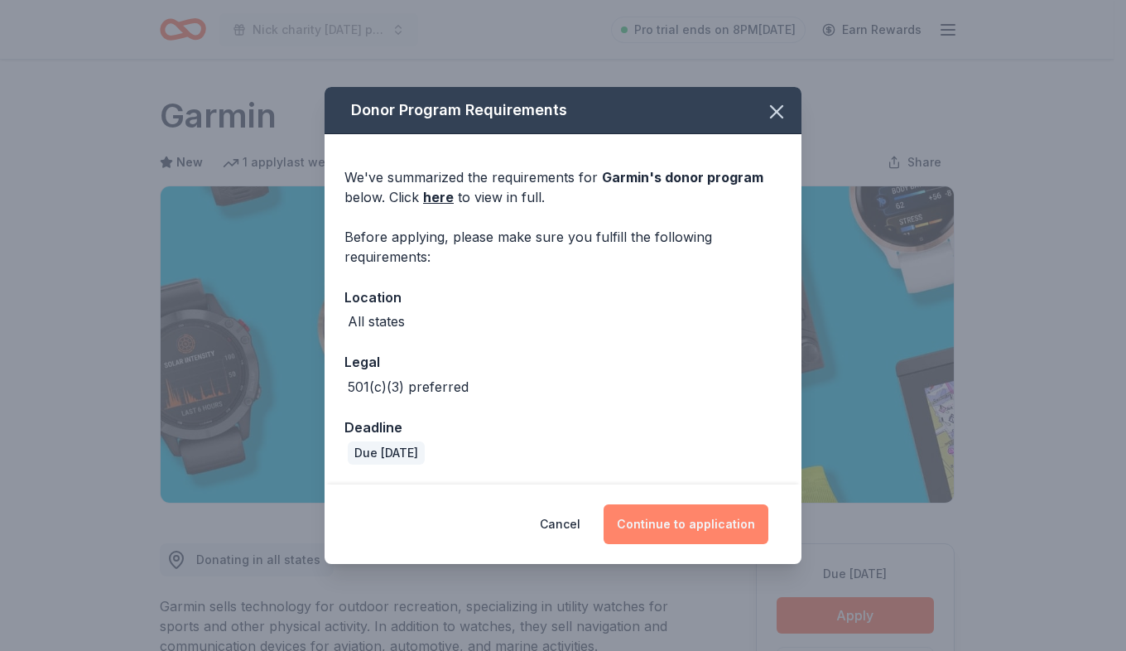
click at [691, 523] on button "Continue to application" at bounding box center [686, 524] width 165 height 40
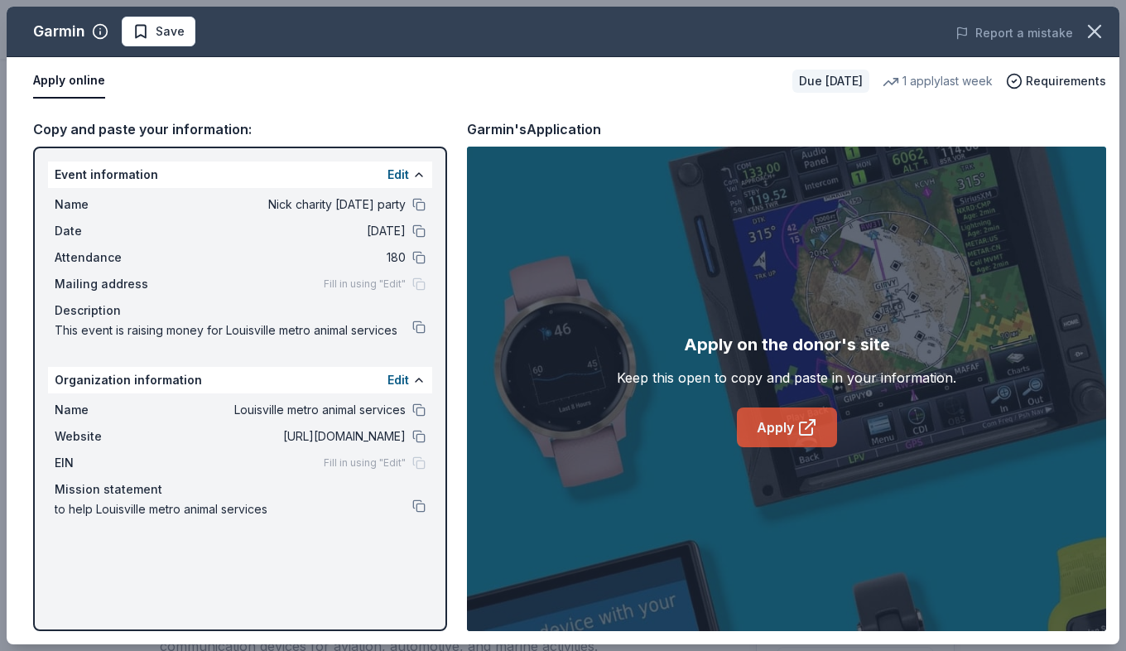
click at [789, 413] on link "Apply" at bounding box center [787, 427] width 100 height 40
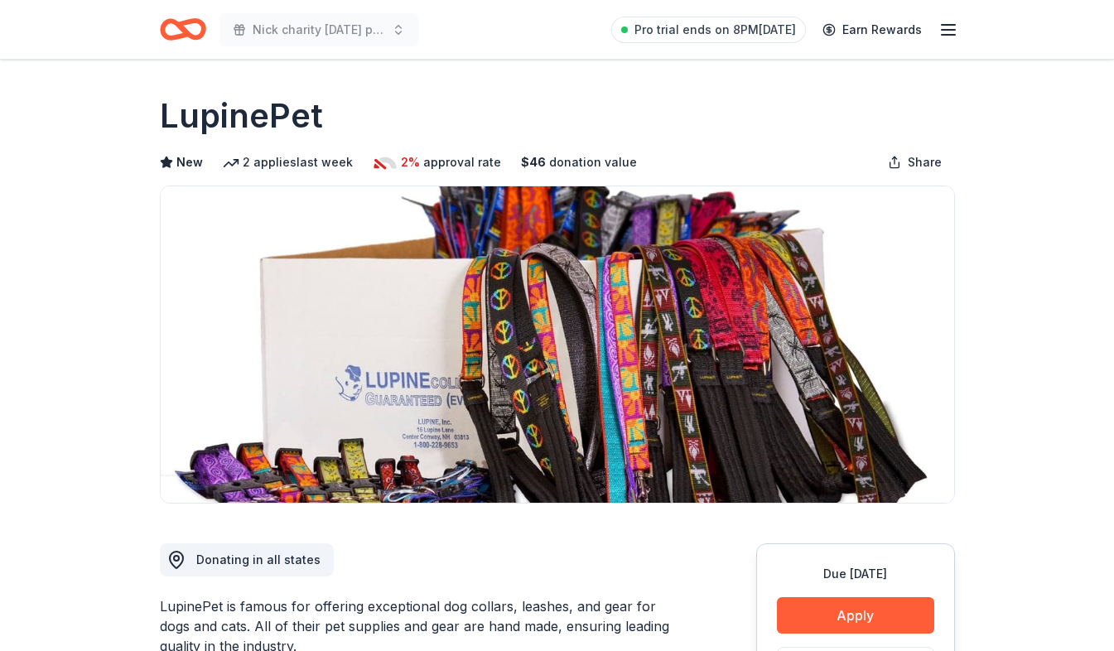
click at [888, 610] on button "Apply" at bounding box center [855, 615] width 157 height 36
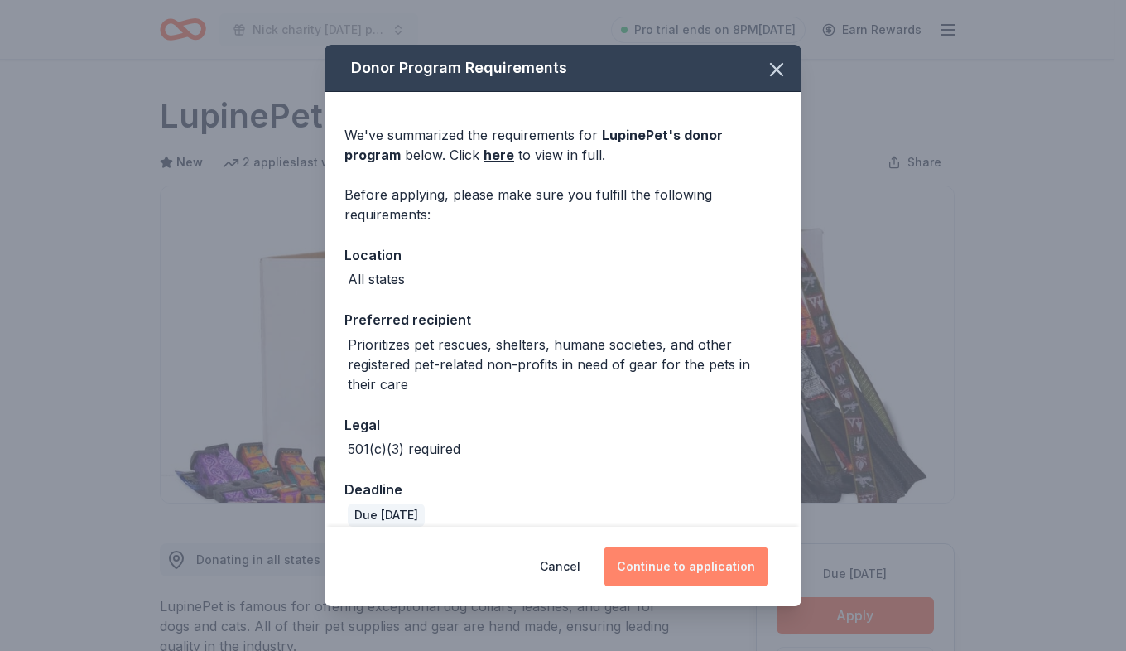
click at [706, 560] on button "Continue to application" at bounding box center [686, 567] width 165 height 40
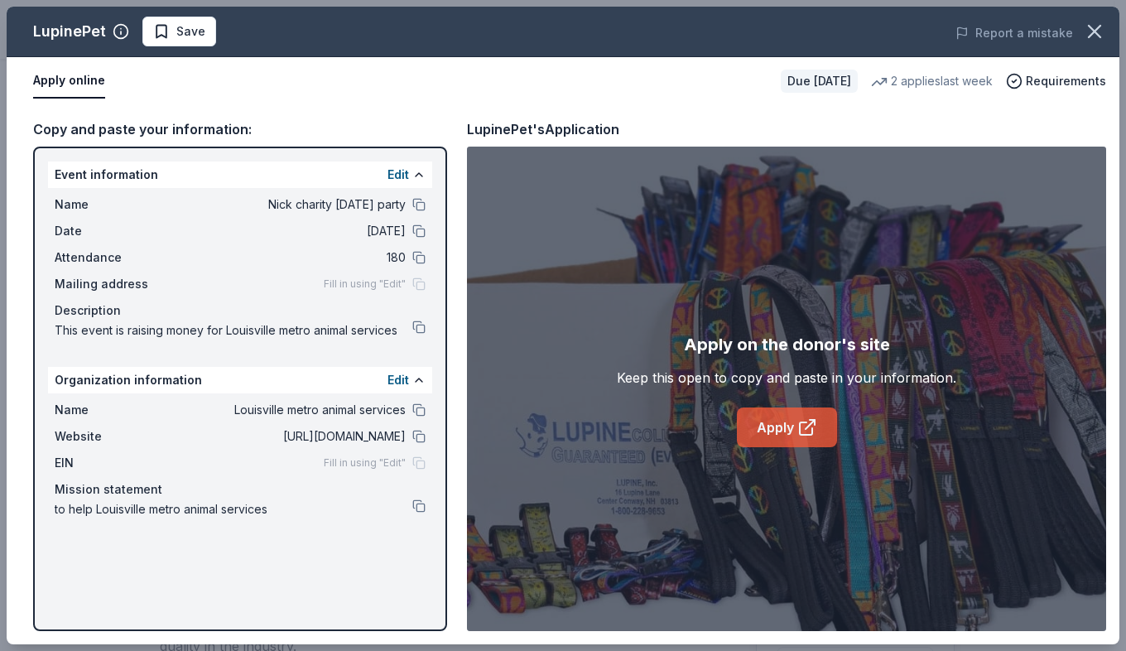
click at [764, 431] on link "Apply" at bounding box center [787, 427] width 100 height 40
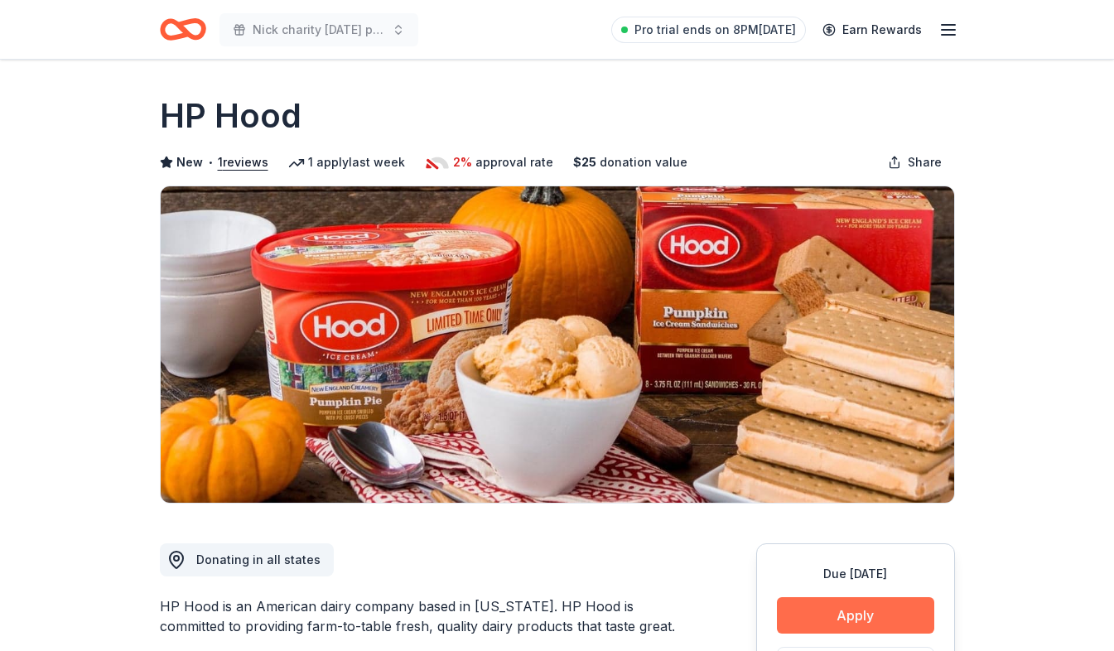
click at [897, 607] on button "Apply" at bounding box center [855, 615] width 157 height 36
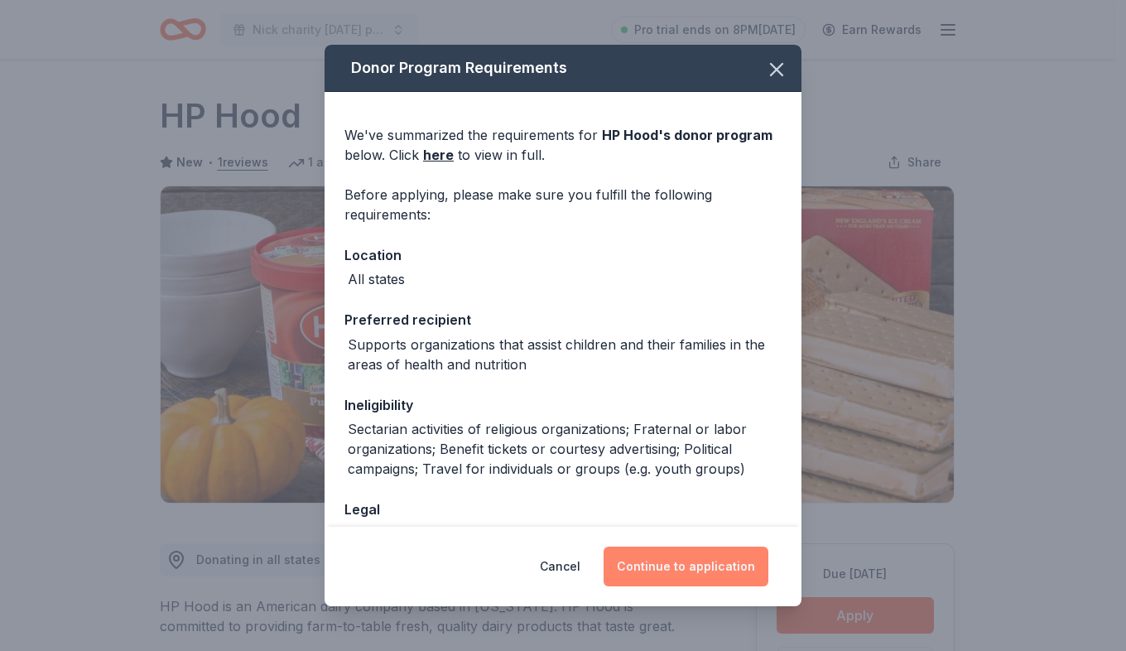
click at [715, 578] on button "Continue to application" at bounding box center [686, 567] width 165 height 40
